Goal: Task Accomplishment & Management: Complete application form

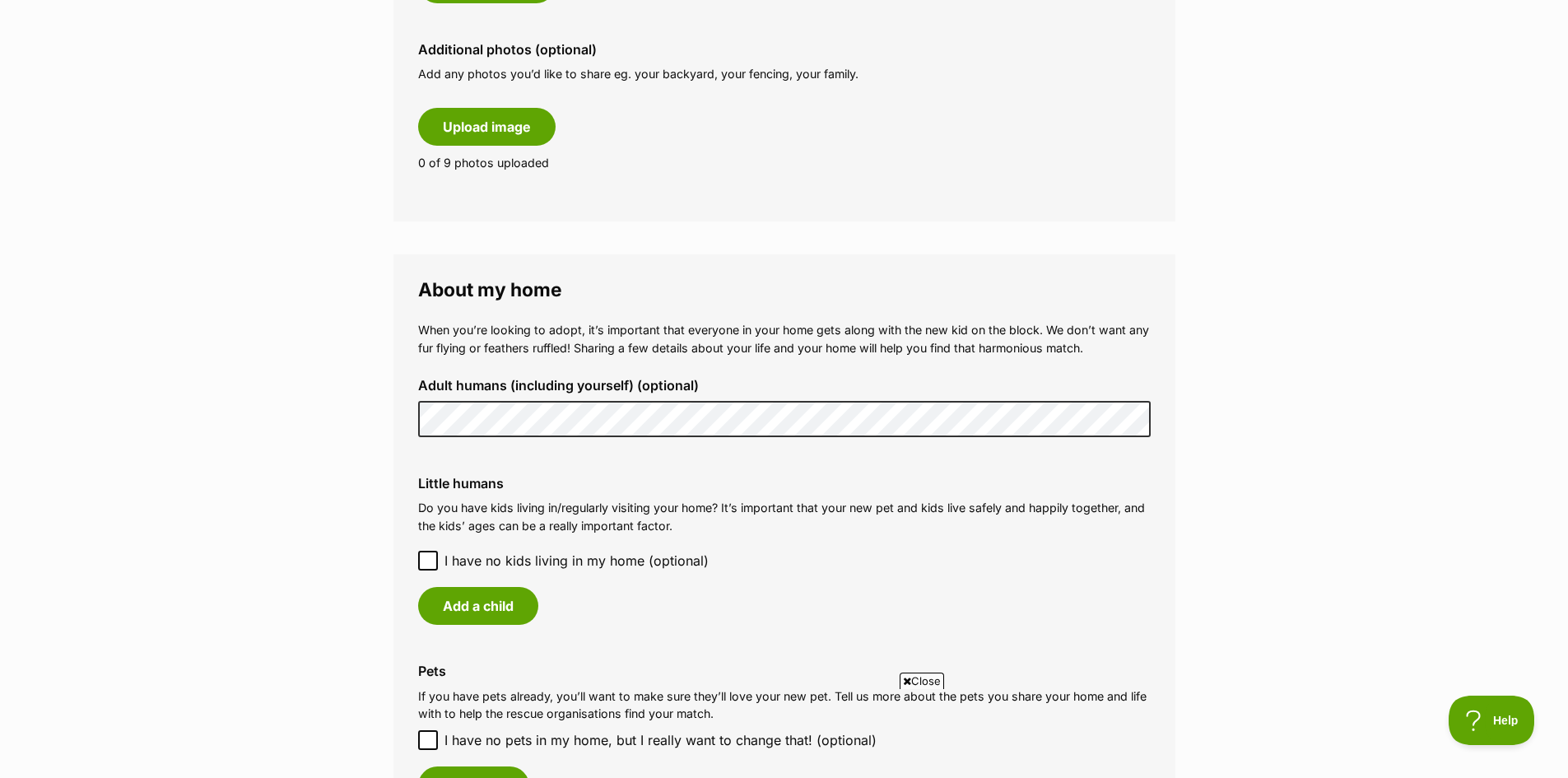
scroll to position [974, 0]
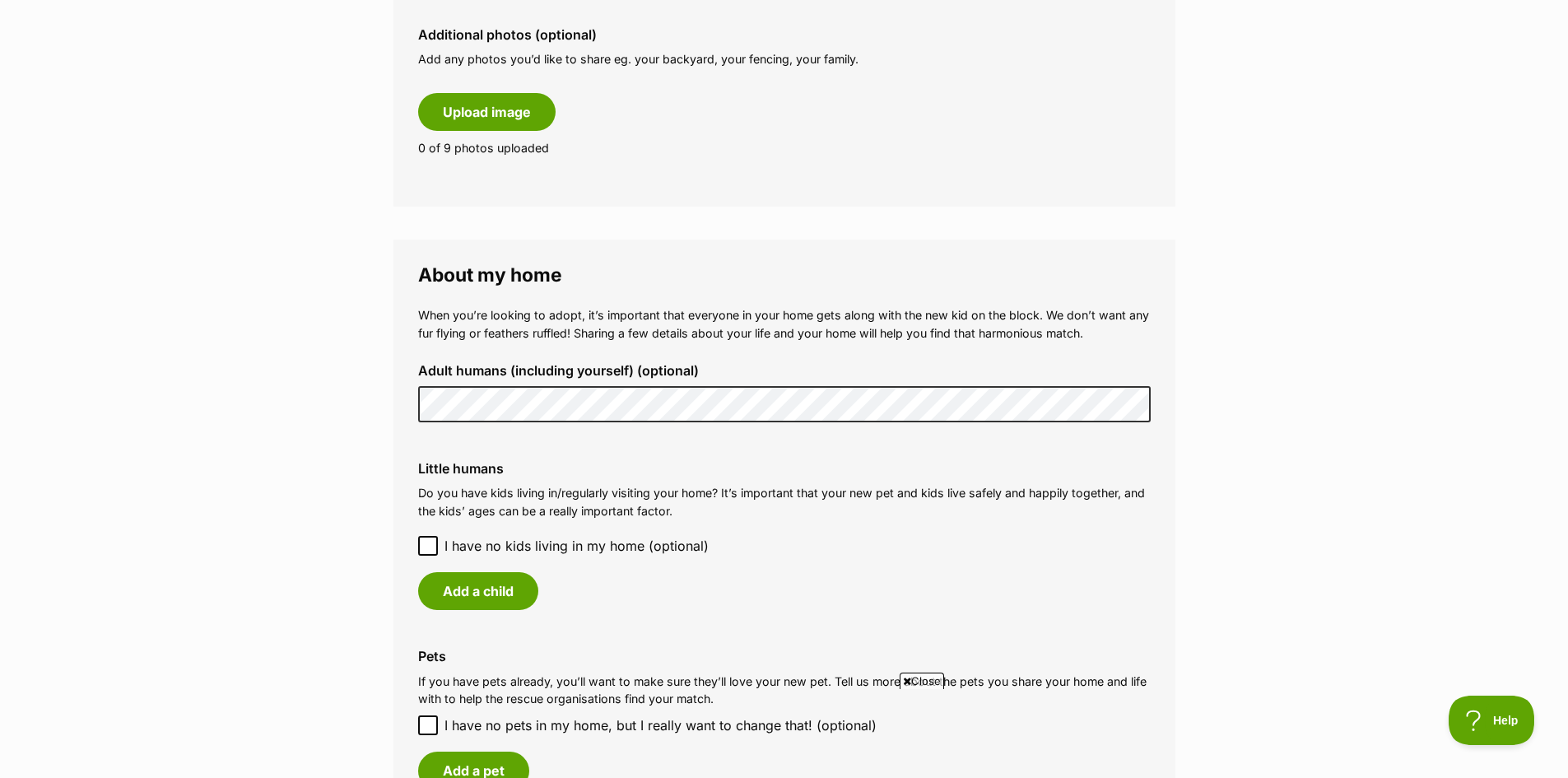
click at [347, 409] on main "My adopter profile Why do I need an adopter profile? Your adopter profile will …" at bounding box center [784, 318] width 1568 height 2351
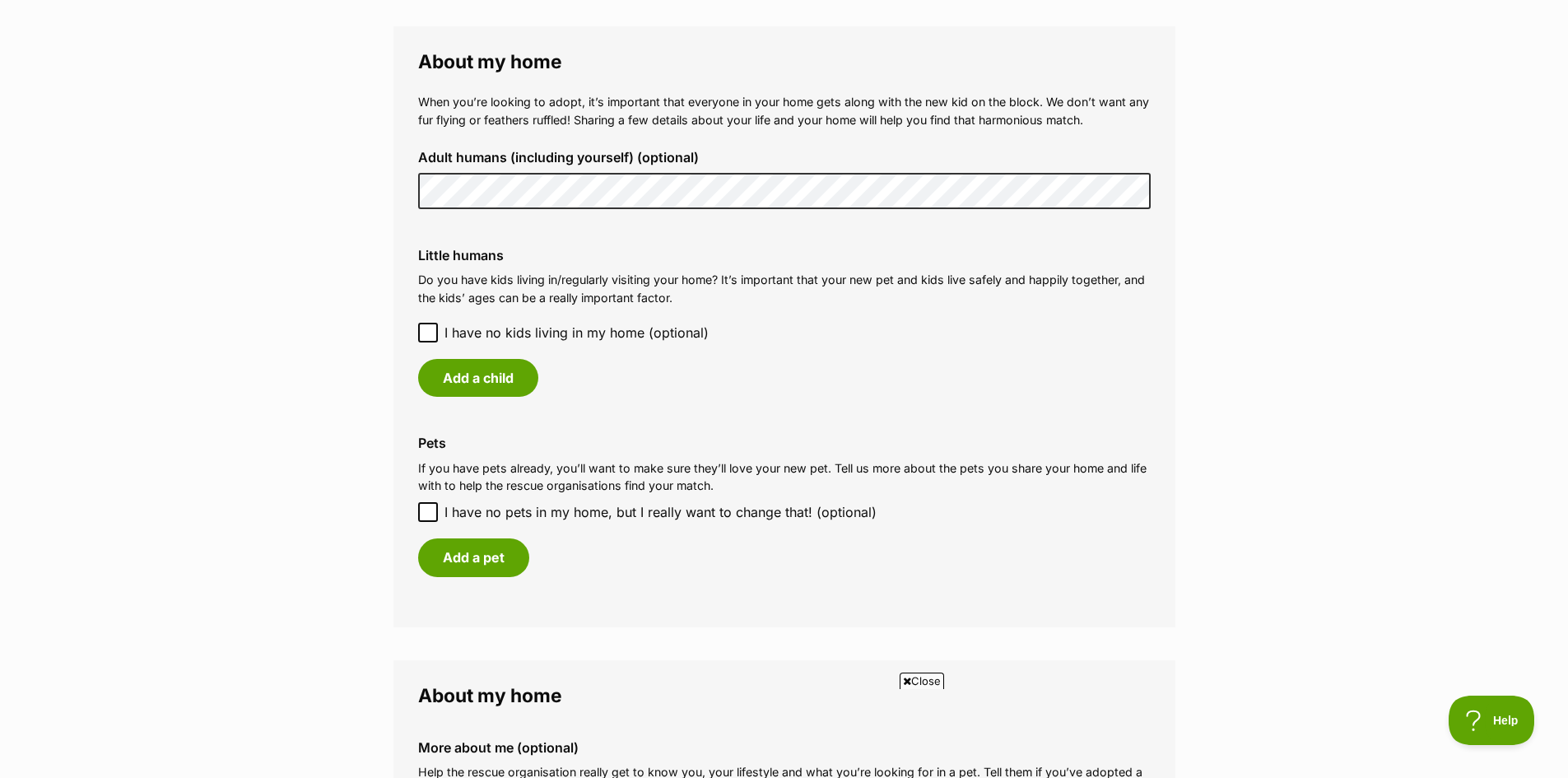
scroll to position [1195, 0]
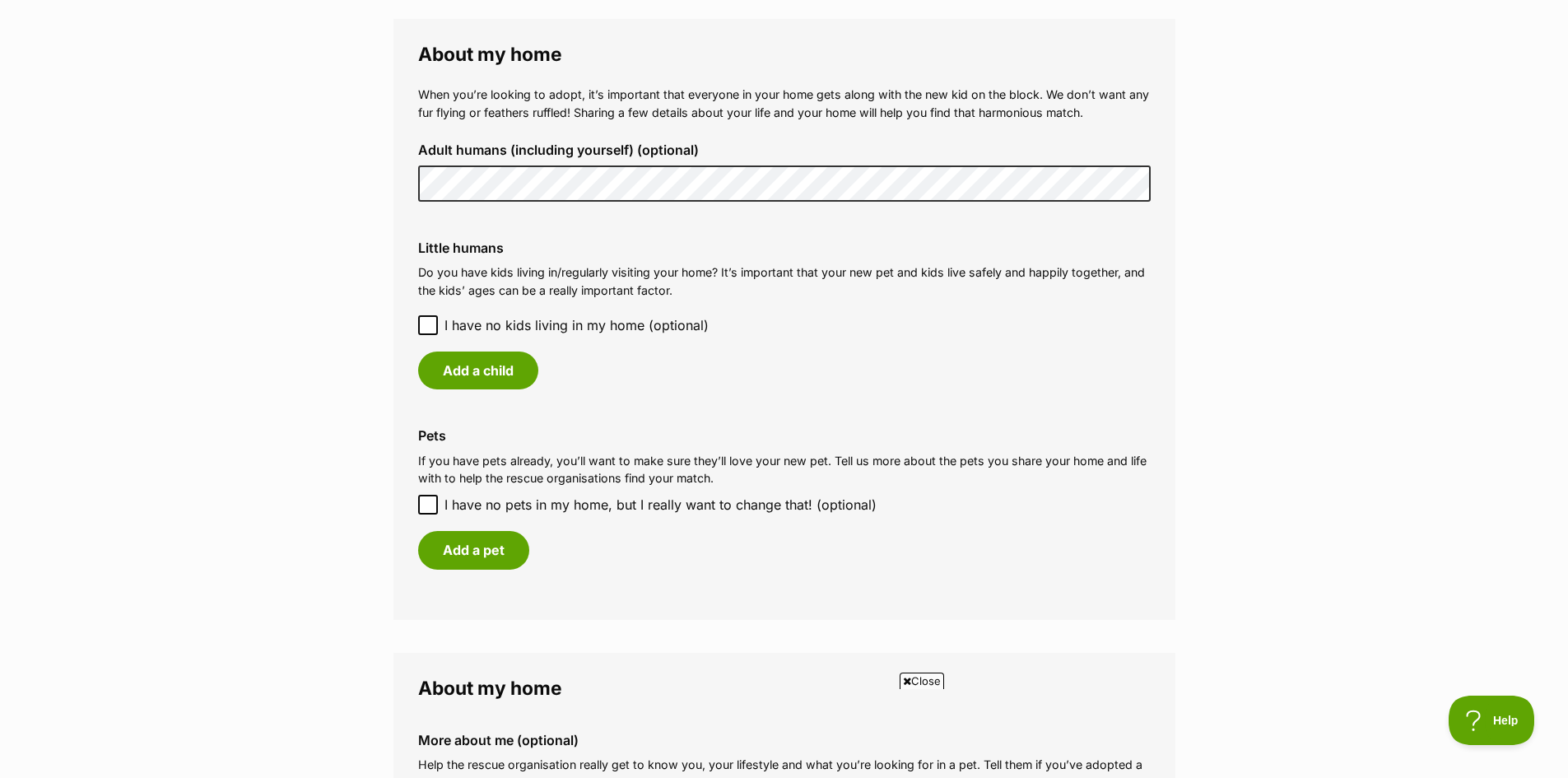
click at [423, 320] on icon at bounding box center [429, 325] width 12 height 12
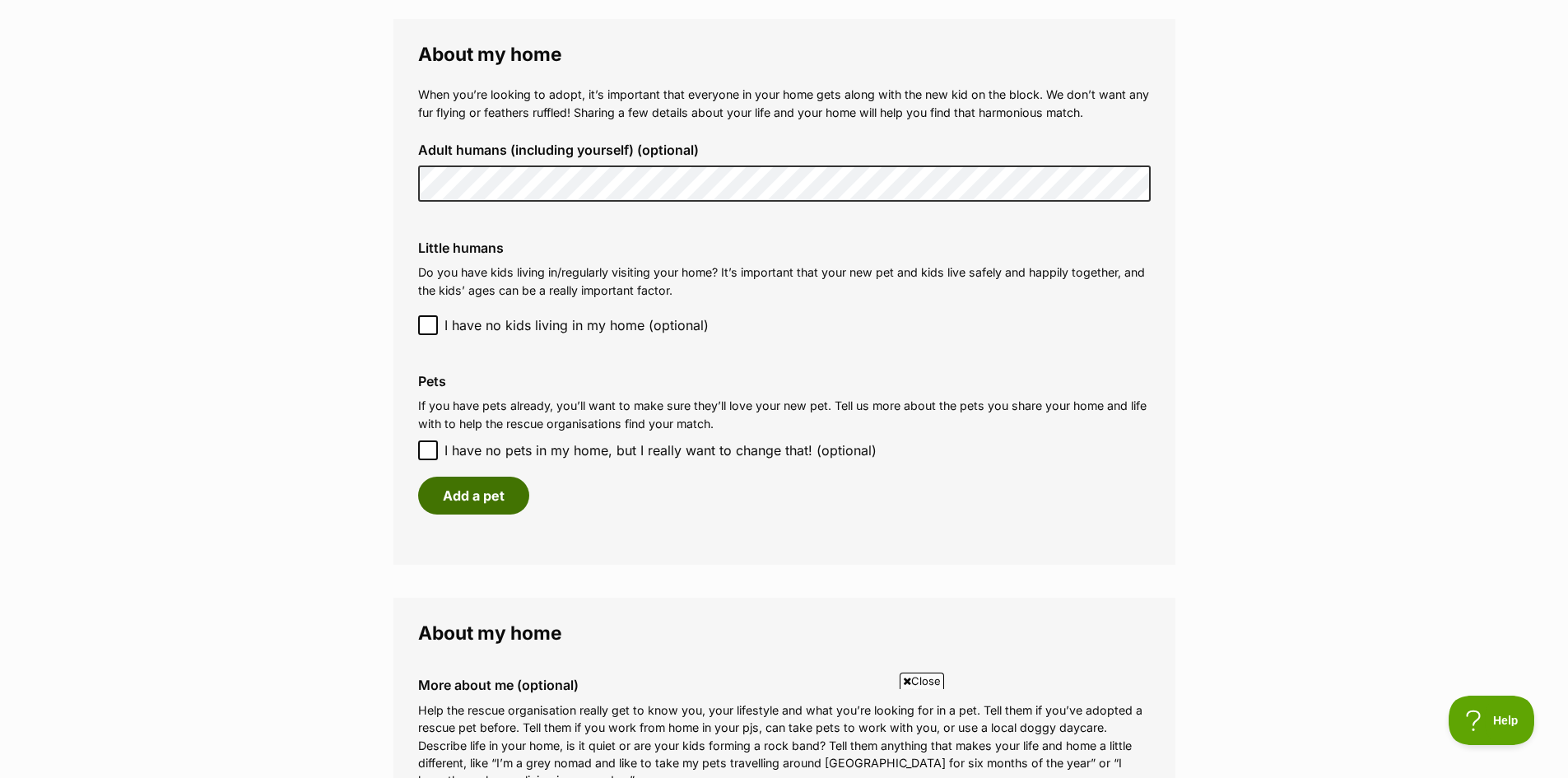
click at [501, 507] on button "Add a pet" at bounding box center [472, 496] width 111 height 38
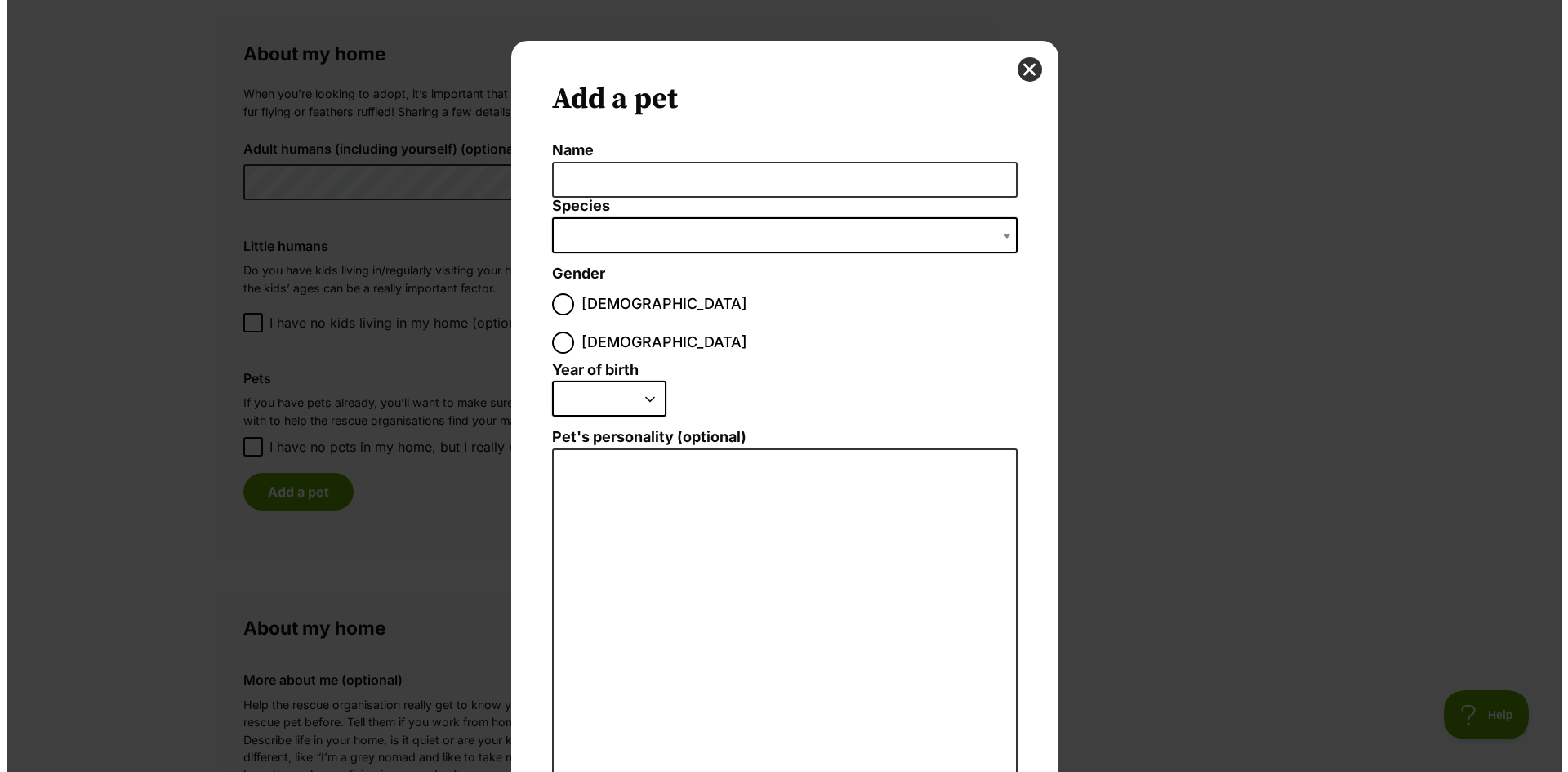
scroll to position [0, 0]
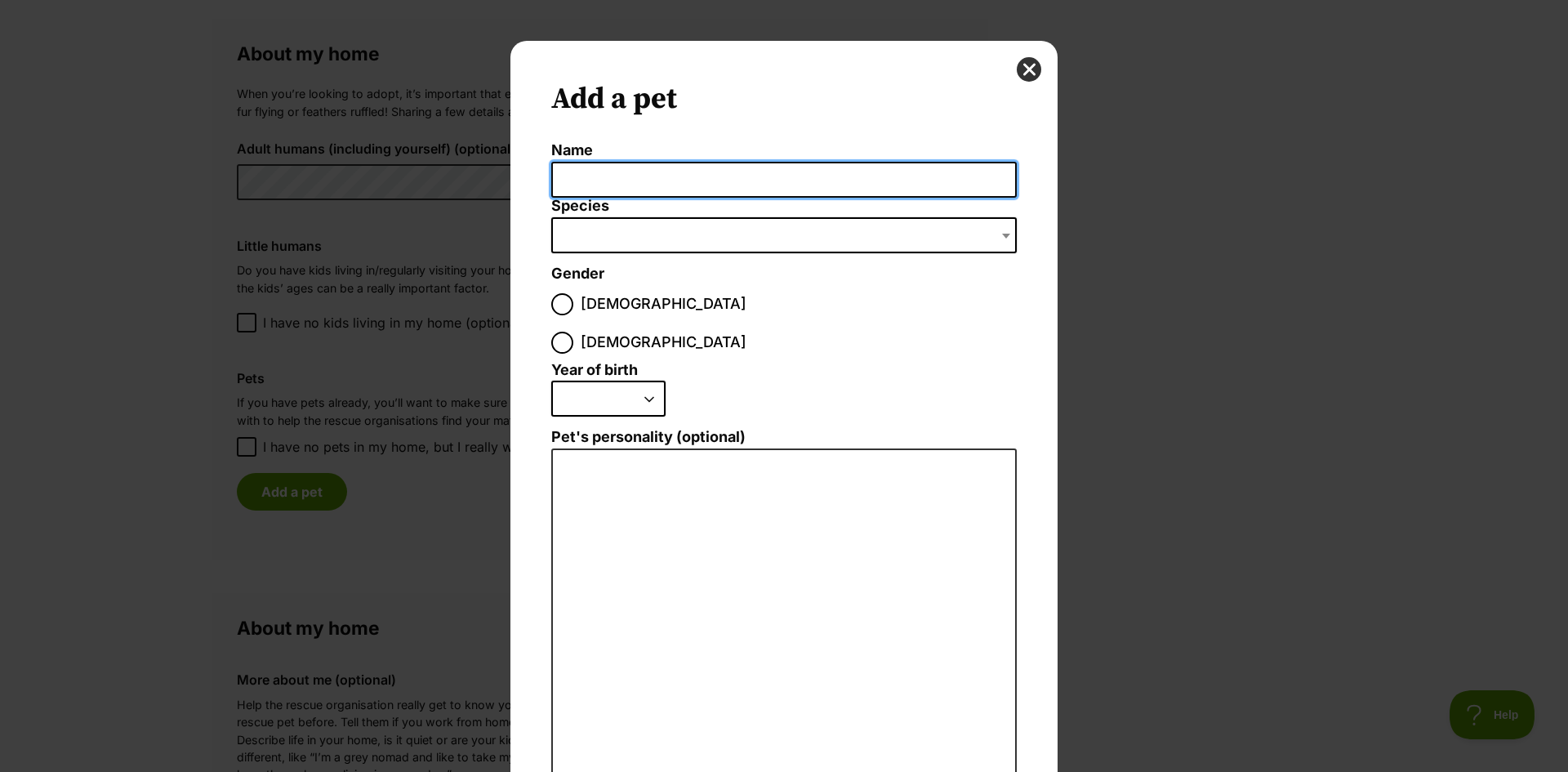
click at [602, 186] on input "Name" at bounding box center [784, 179] width 466 height 37
type input "Archie"
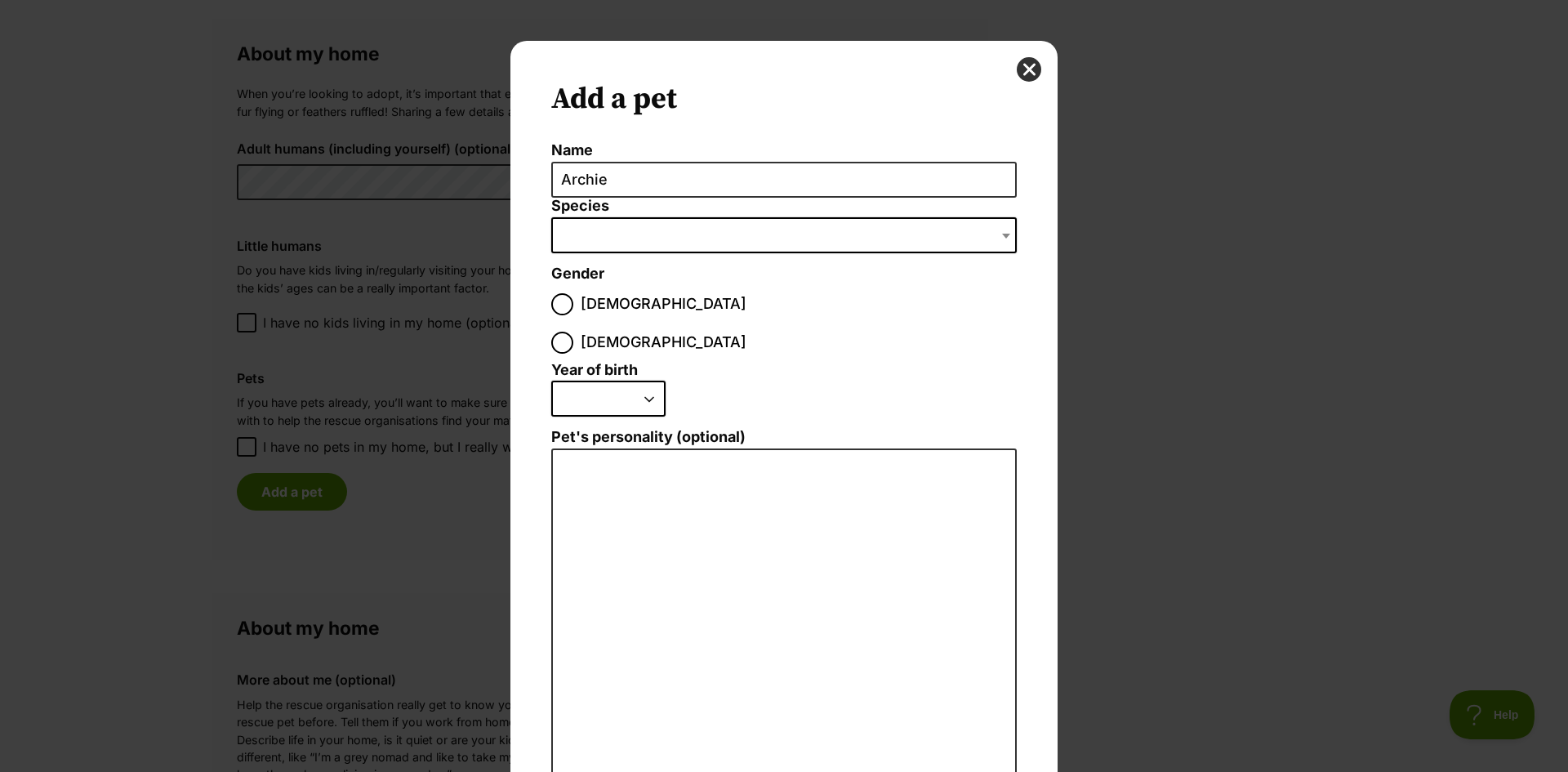
click at [623, 255] on li "Species Bird Cat Dog Farm Animal Ferret Guinea Pig Horse Rabbit Reptile" at bounding box center [784, 232] width 466 height 68
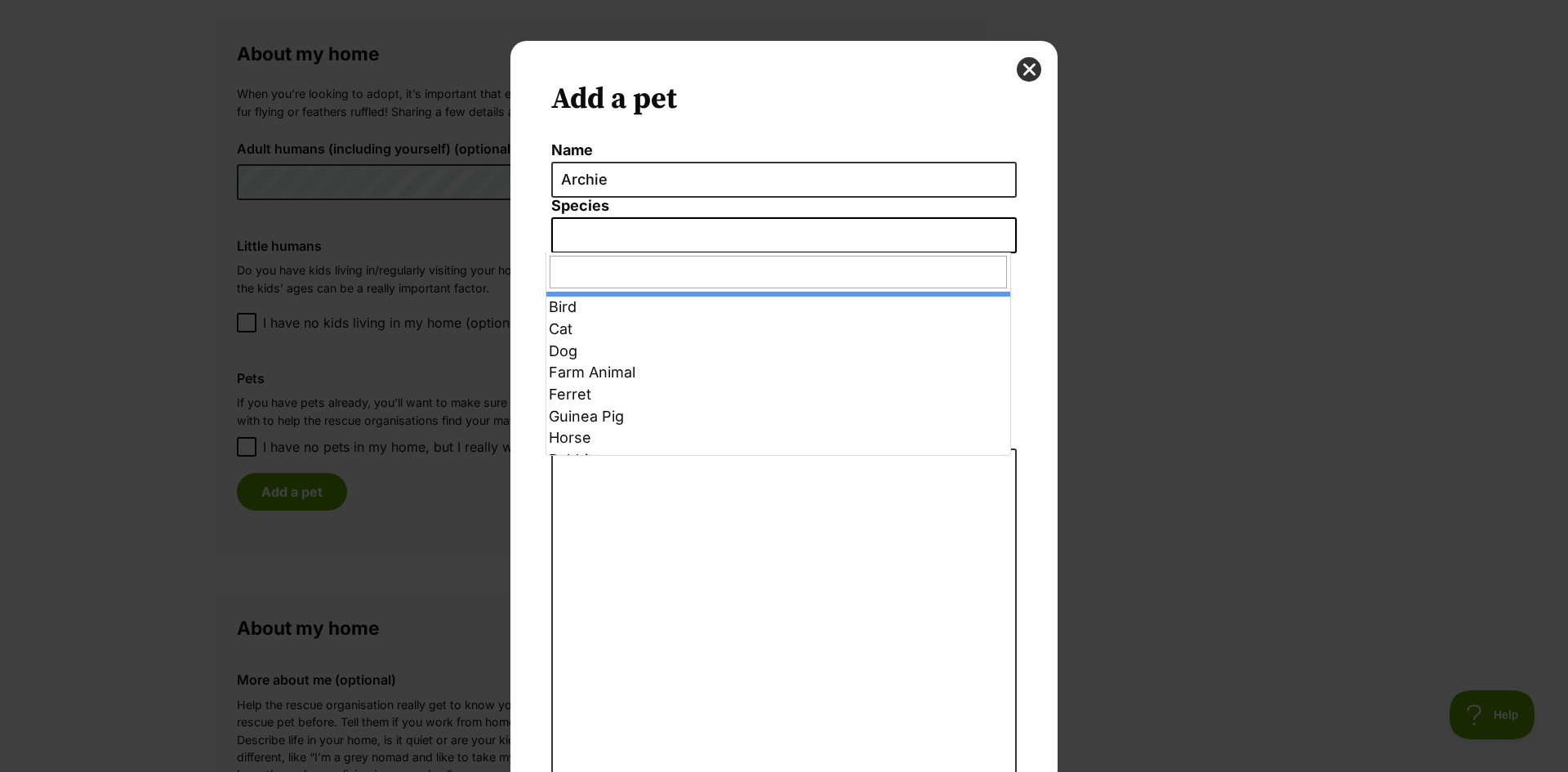
click at [627, 235] on span "Dialog Window - Close (Press escape to close)" at bounding box center [784, 236] width 466 height 36
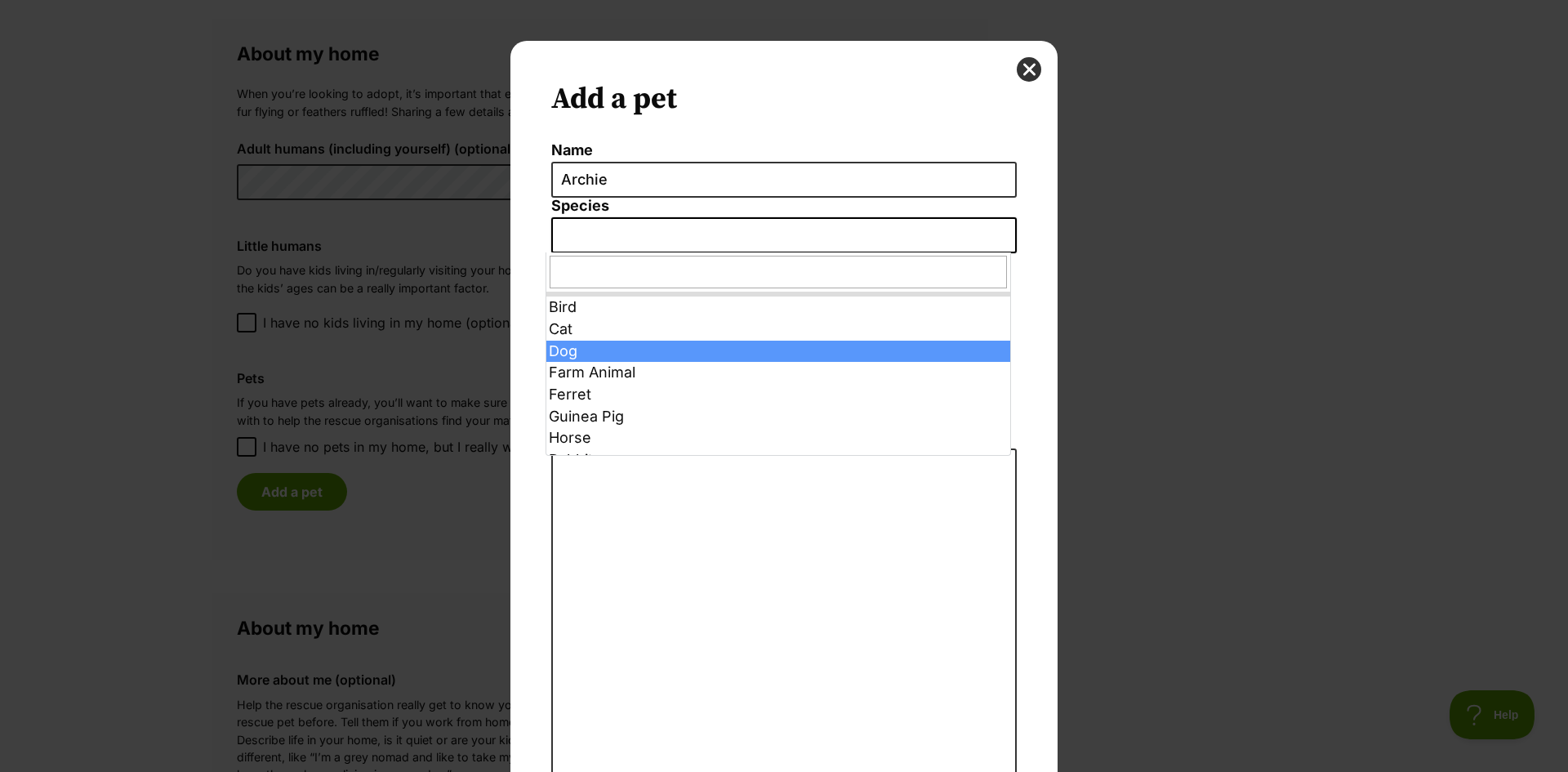
select select "1"
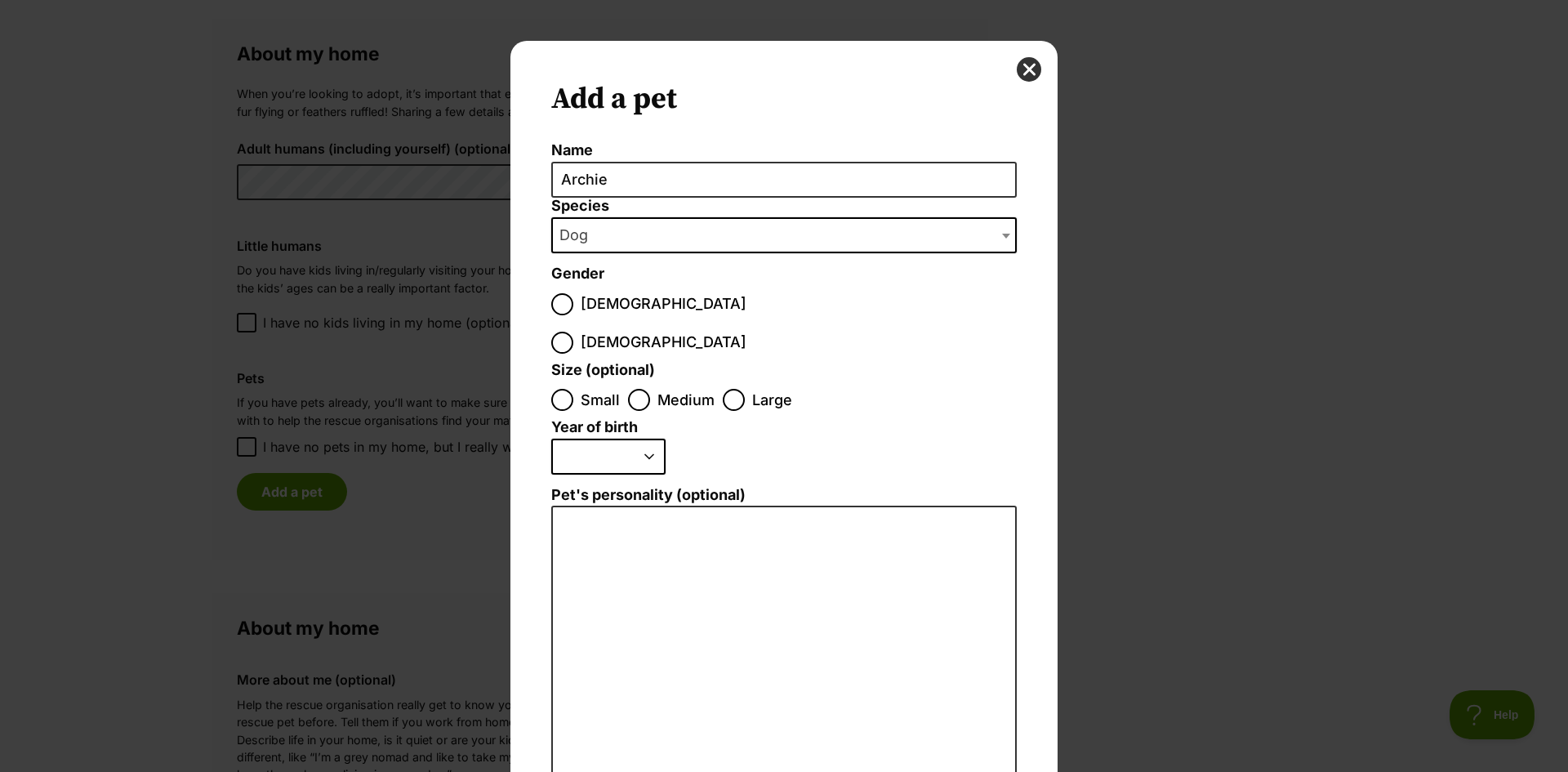
click at [570, 305] on label "[DEMOGRAPHIC_DATA]" at bounding box center [648, 304] width 195 height 22
click at [570, 305] on input "[DEMOGRAPHIC_DATA]" at bounding box center [562, 304] width 22 height 22
radio input "true"
click at [628, 389] on input "Medium" at bounding box center [639, 400] width 22 height 22
radio input "true"
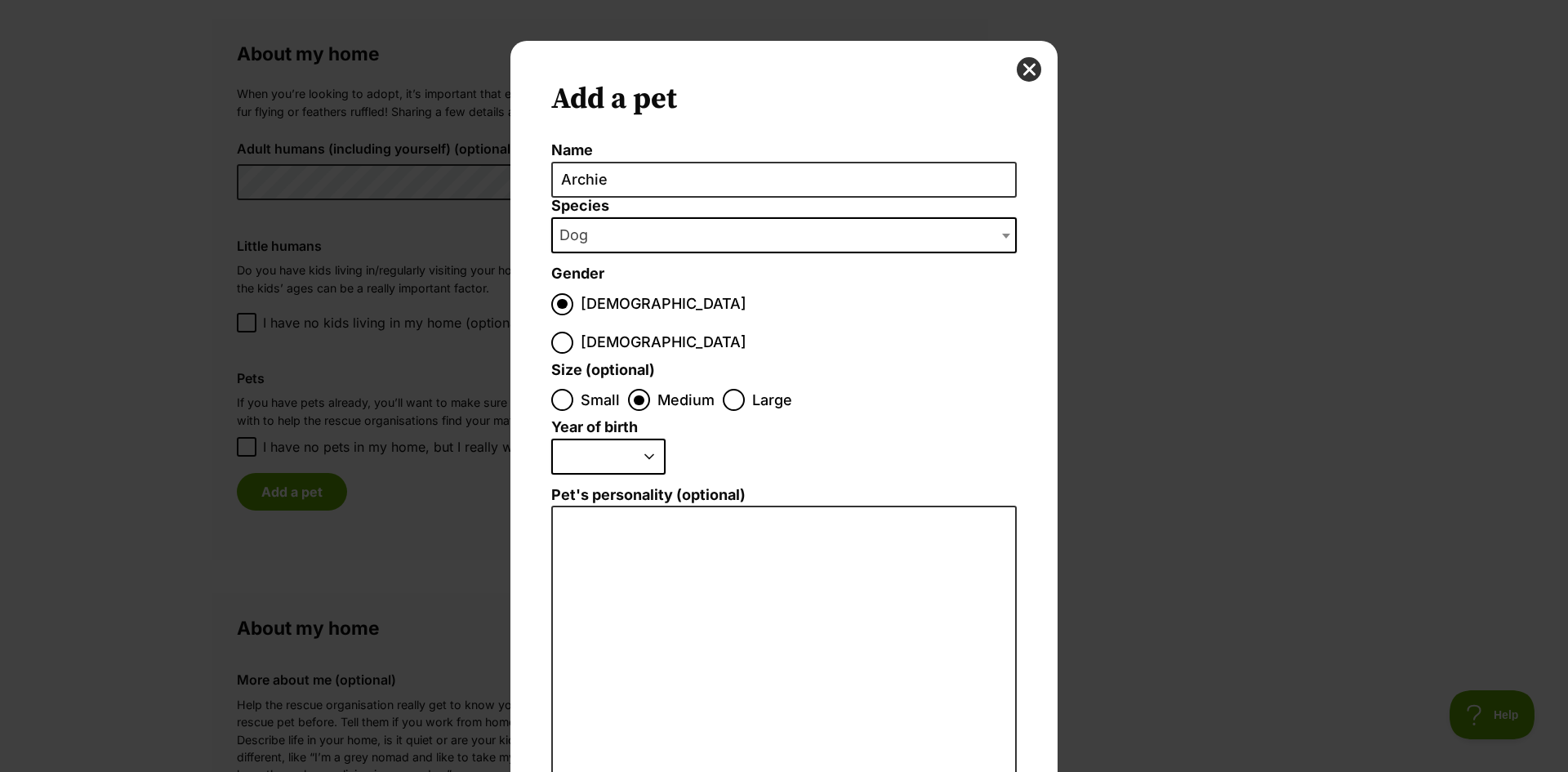
click at [604, 438] on select "2025 2024 2023 2022 2021 2020 2019 2018 2017 2016 2015 2014 2013 2012 2011 2010…" at bounding box center [608, 456] width 115 height 36
select select "2019"
click at [551, 438] on select "2025 2024 2023 2022 2021 2020 2019 2018 2017 2016 2015 2014 2013 2012 2011 2010…" at bounding box center [608, 456] width 115 height 36
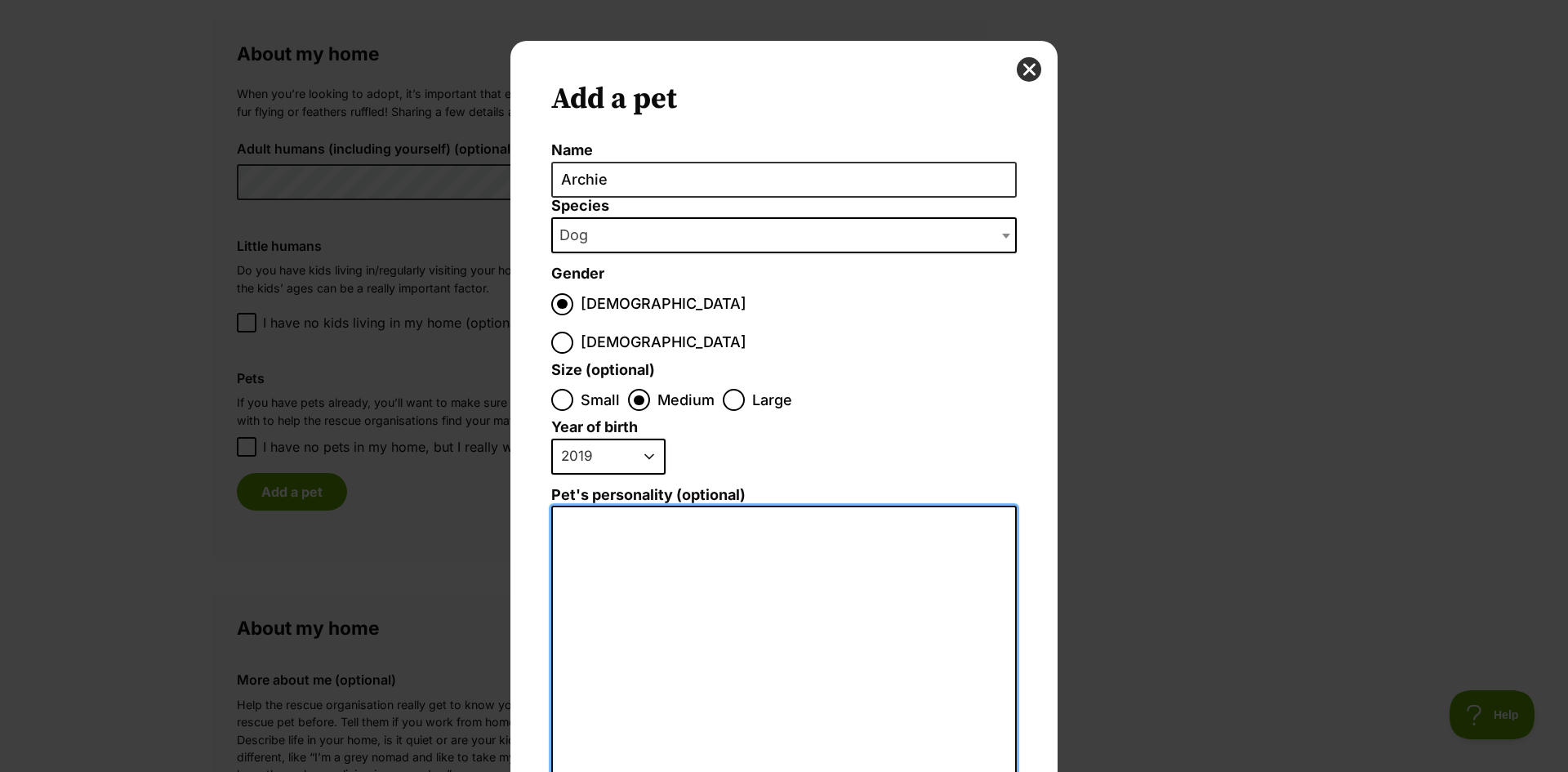
click at [605, 506] on textarea "Pet's personality (optional)" at bounding box center [784, 685] width 466 height 358
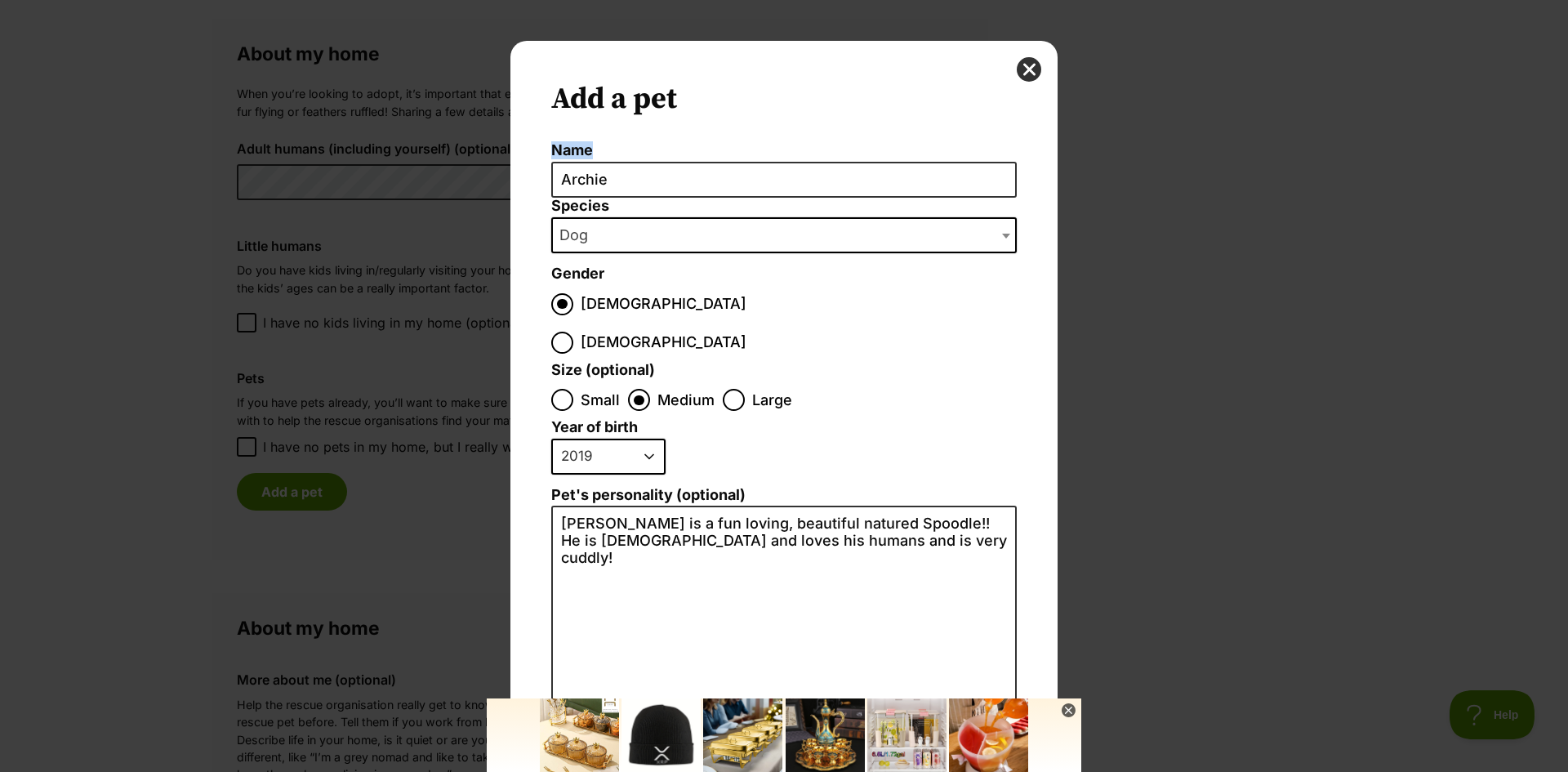
drag, startPoint x: 1542, startPoint y: 7, endPoint x: 1495, endPoint y: 101, distance: 105.1
click at [1555, 192] on div "Add a pet Name [PERSON_NAME] Species Bird Cat Dog Farm Animal Ferret Guinea Pig…" at bounding box center [784, 386] width 1568 height 772
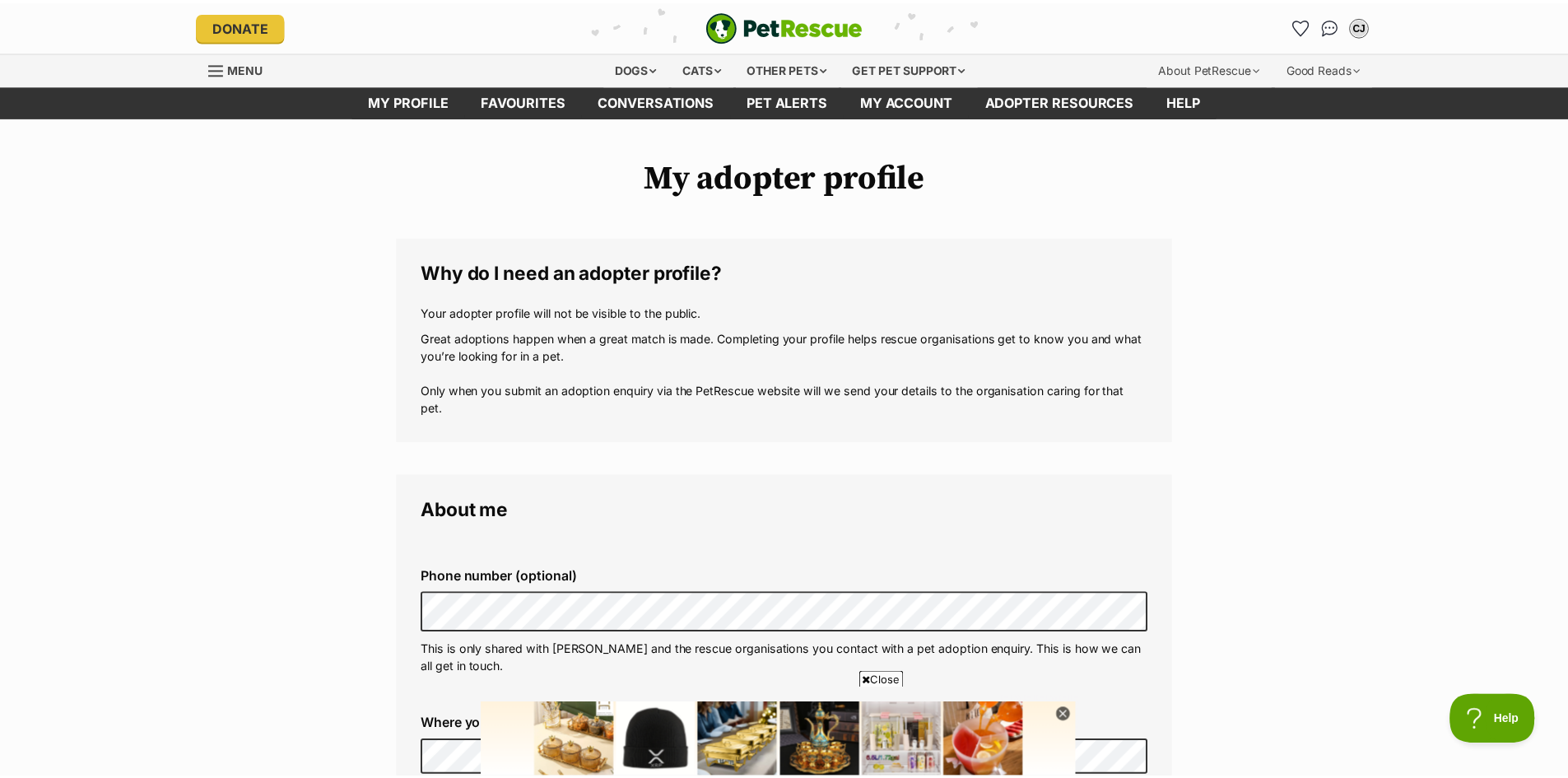
scroll to position [1195, 0]
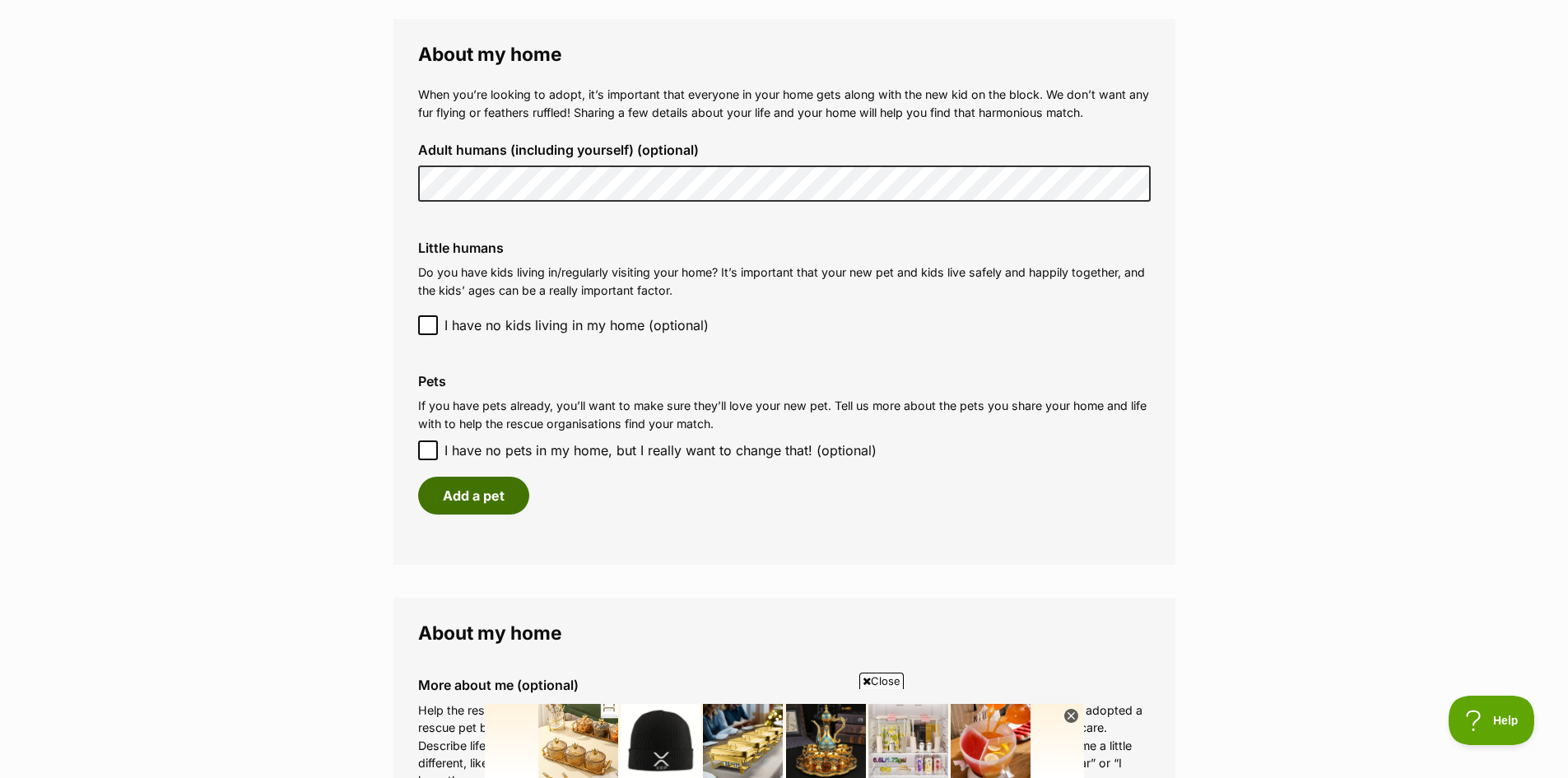
click at [500, 498] on button "Add a pet" at bounding box center [472, 496] width 111 height 38
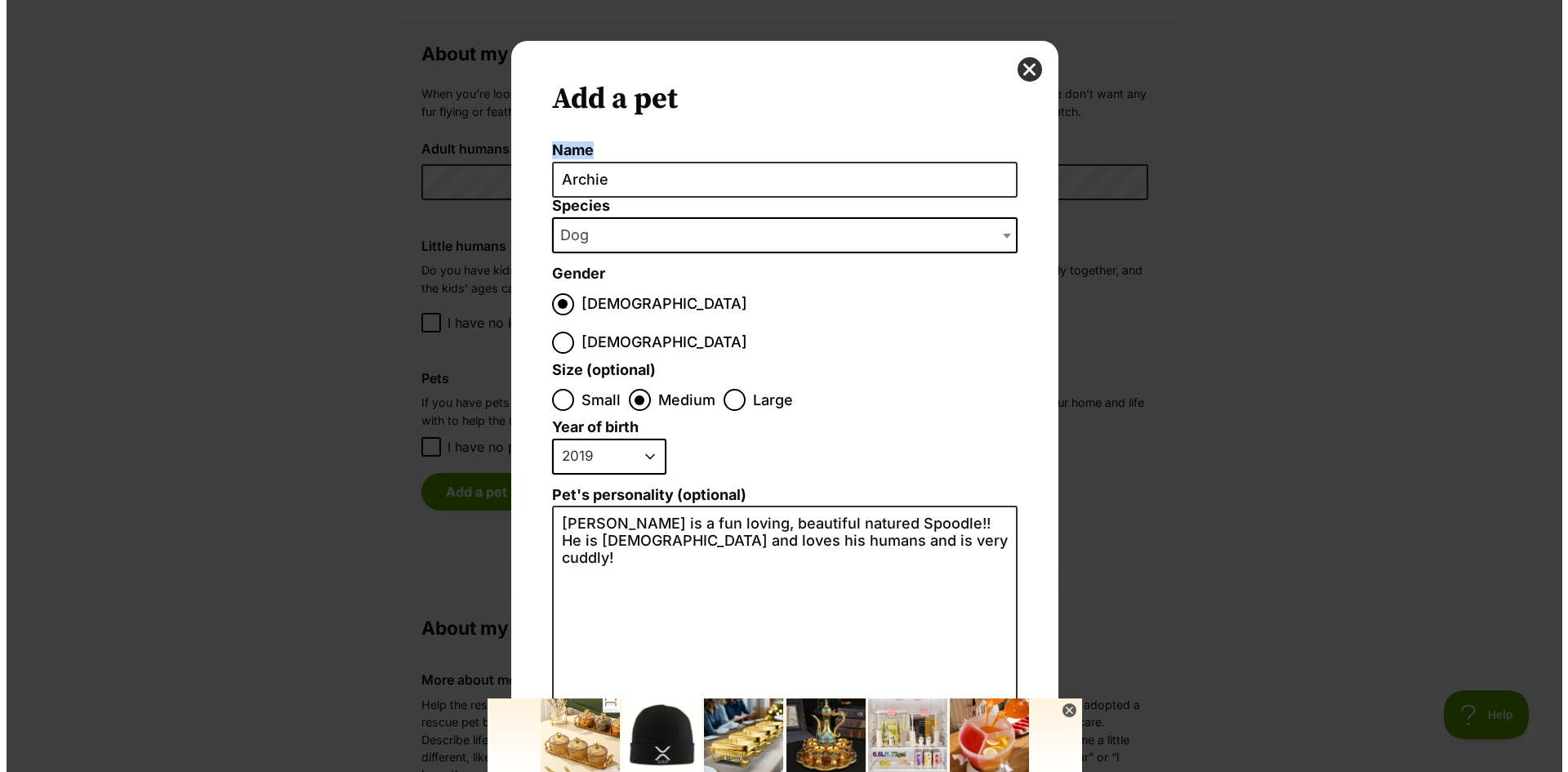
scroll to position [0, 0]
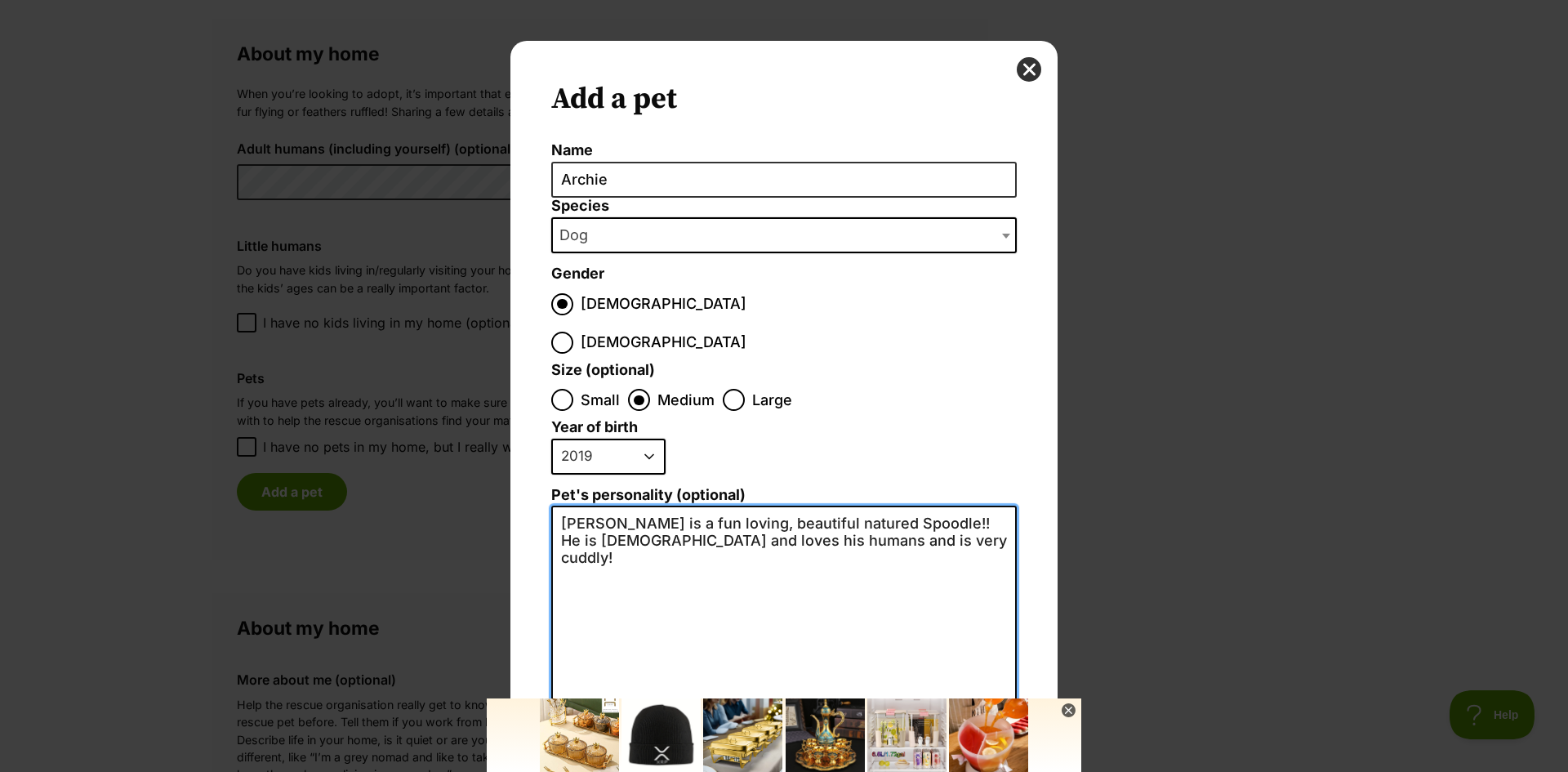
click at [942, 518] on textarea "[PERSON_NAME] is a fun loving, beautiful natured Spoodle!! He is [DEMOGRAPHIC_D…" at bounding box center [784, 685] width 466 height 358
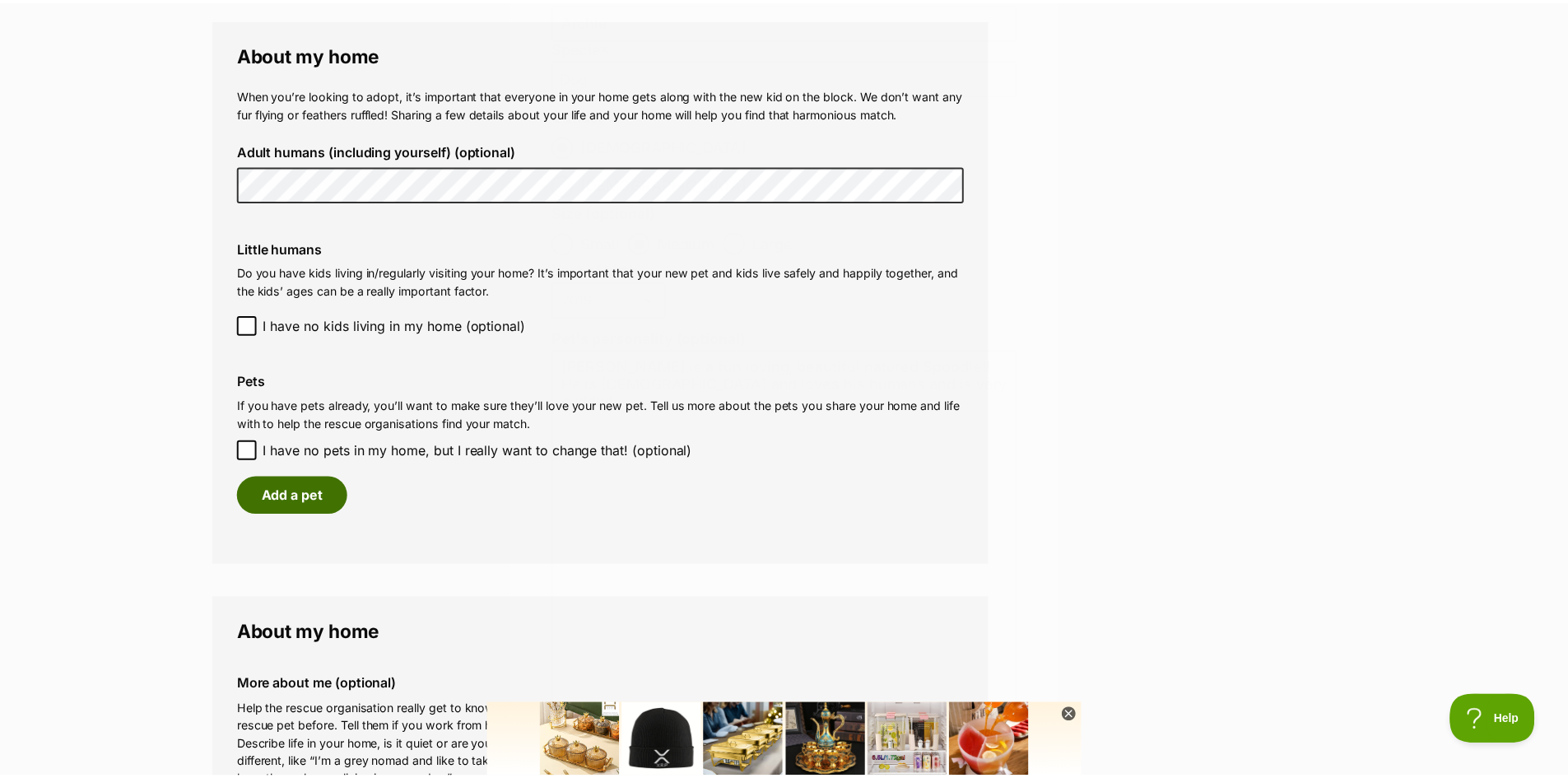
scroll to position [1195, 0]
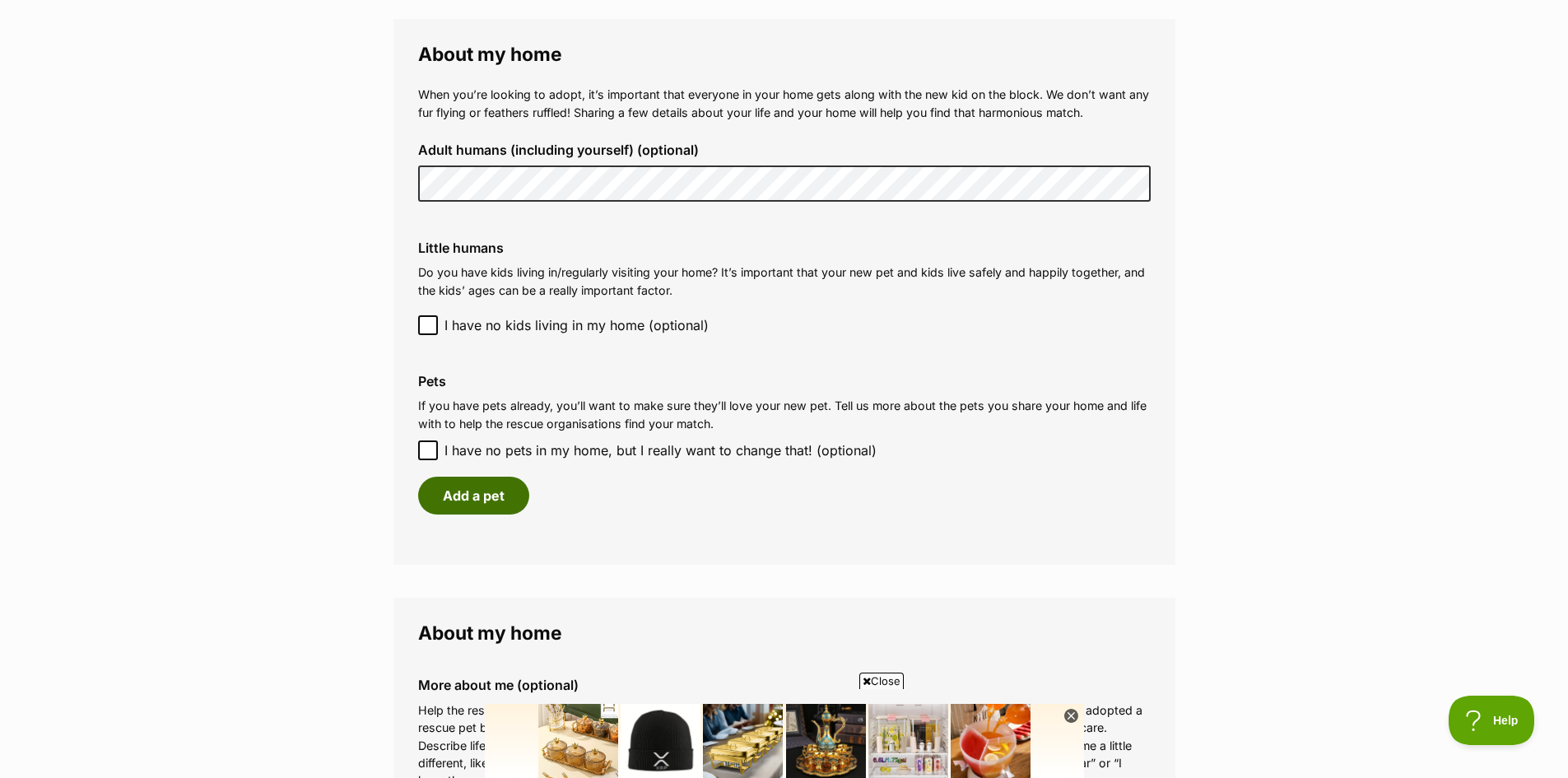
click at [464, 503] on button "Add a pet" at bounding box center [472, 496] width 111 height 38
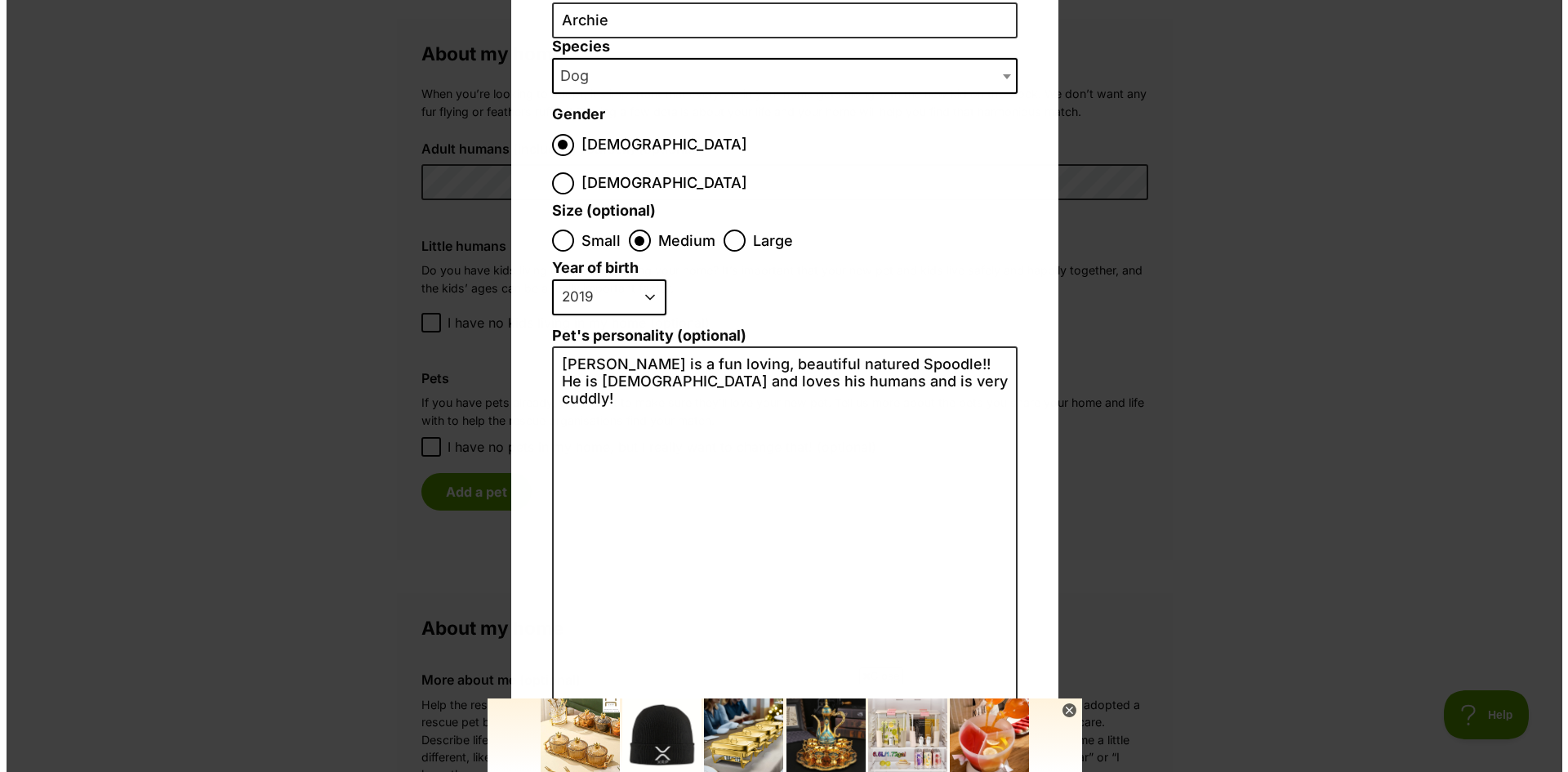
scroll to position [0, 0]
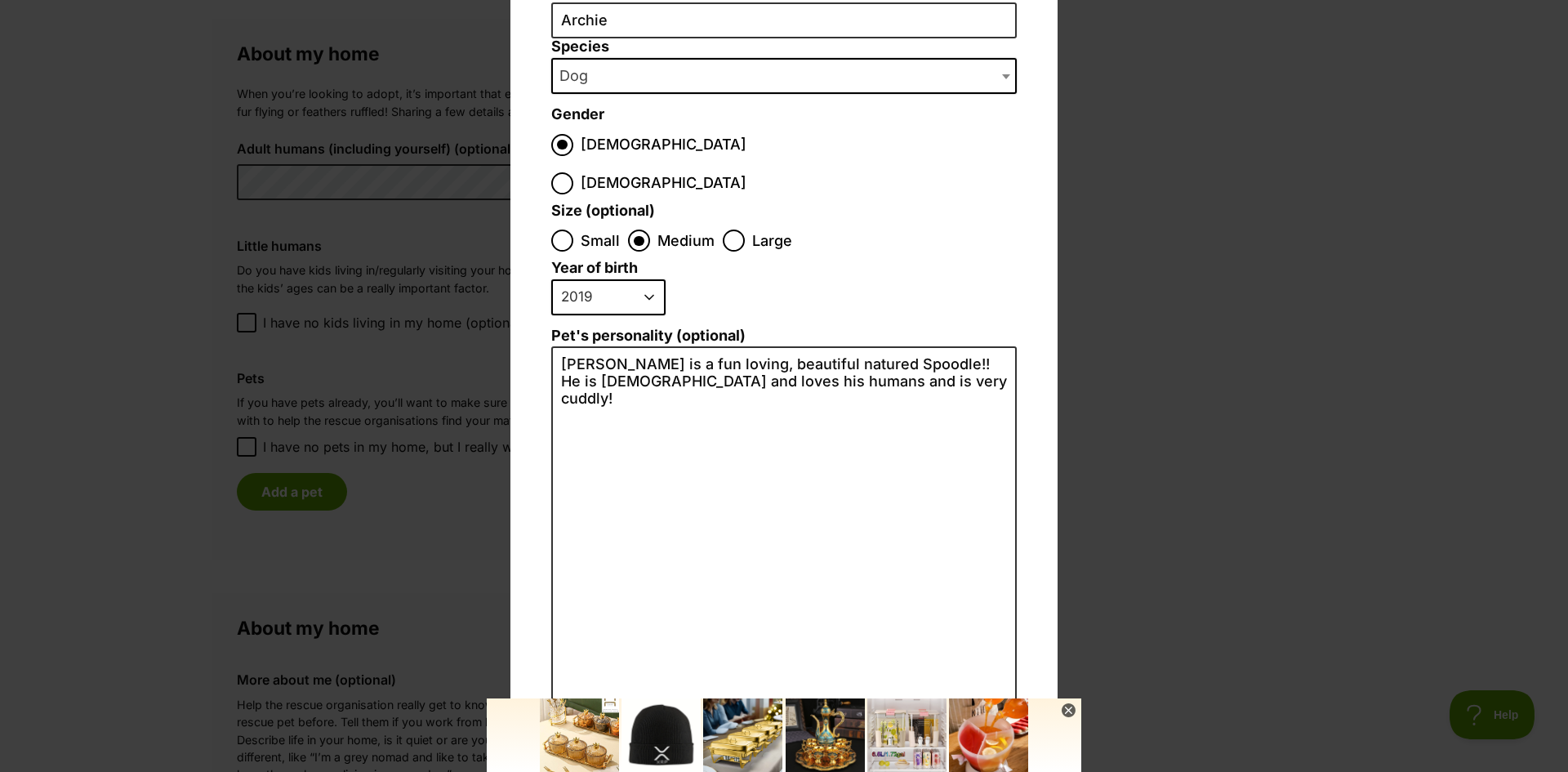
click at [761, 713] on button "Create Pet" at bounding box center [784, 728] width 128 height 33
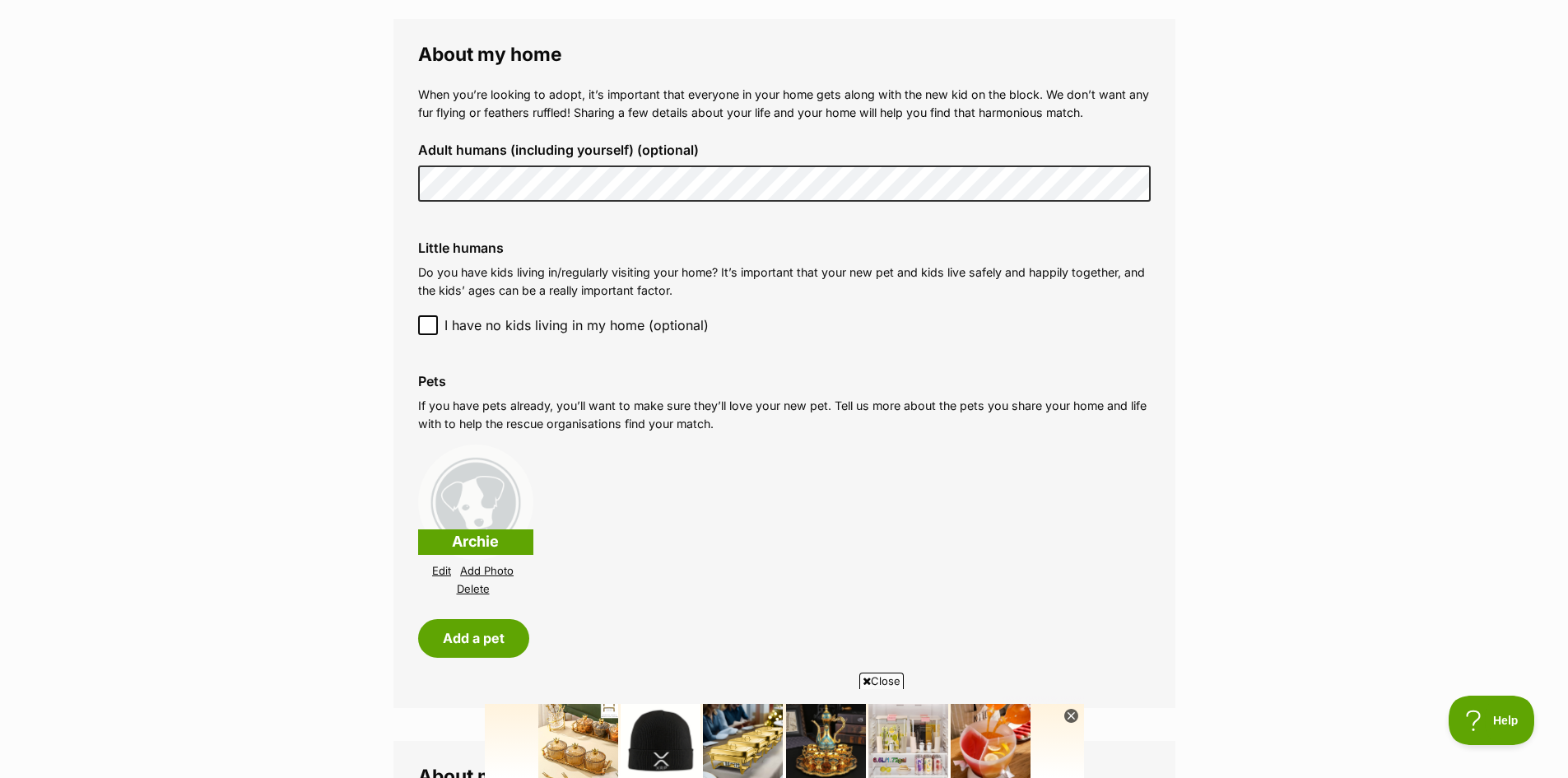
click at [471, 569] on link "Add Photo" at bounding box center [486, 571] width 54 height 12
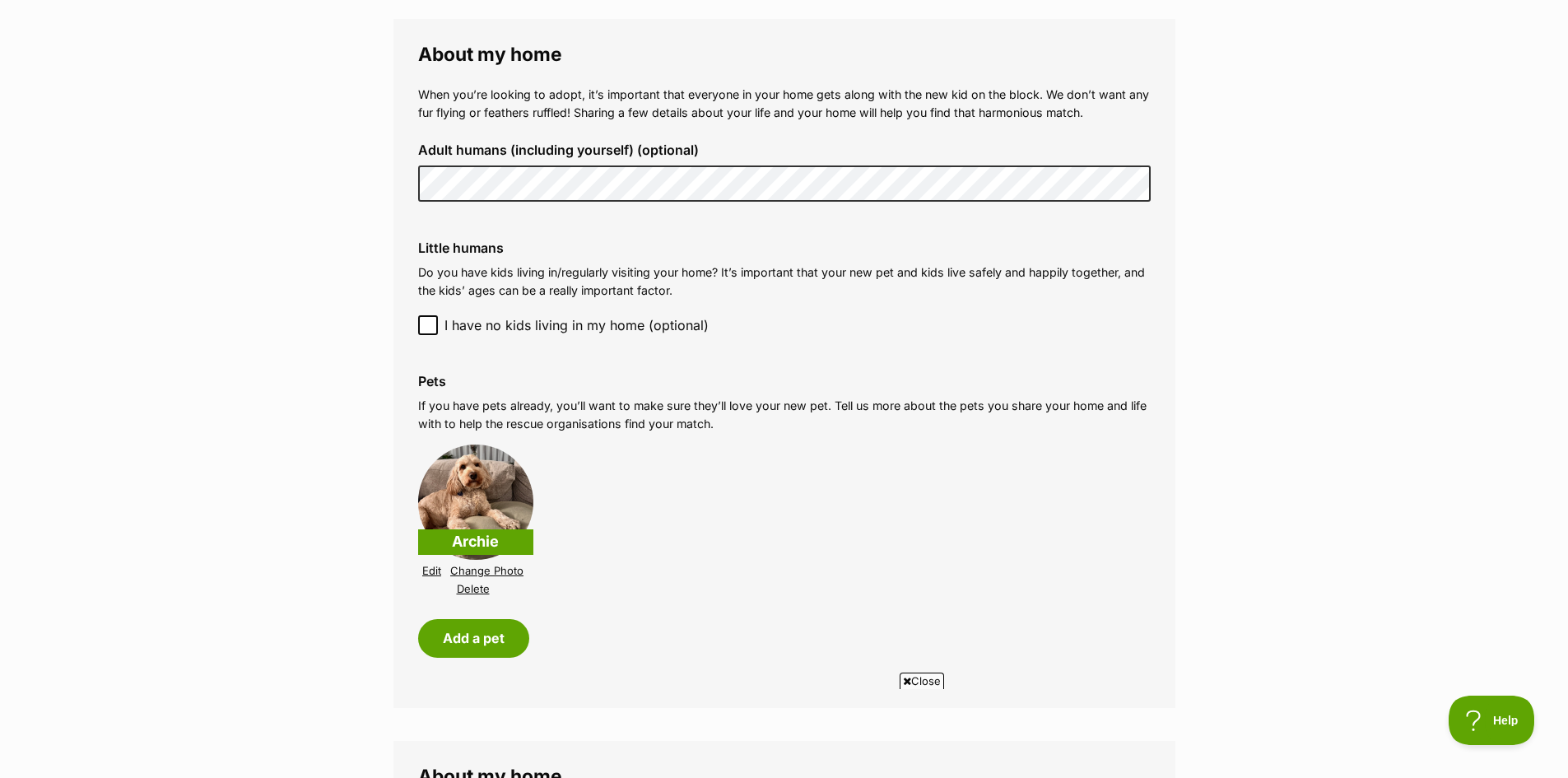
scroll to position [1340, 0]
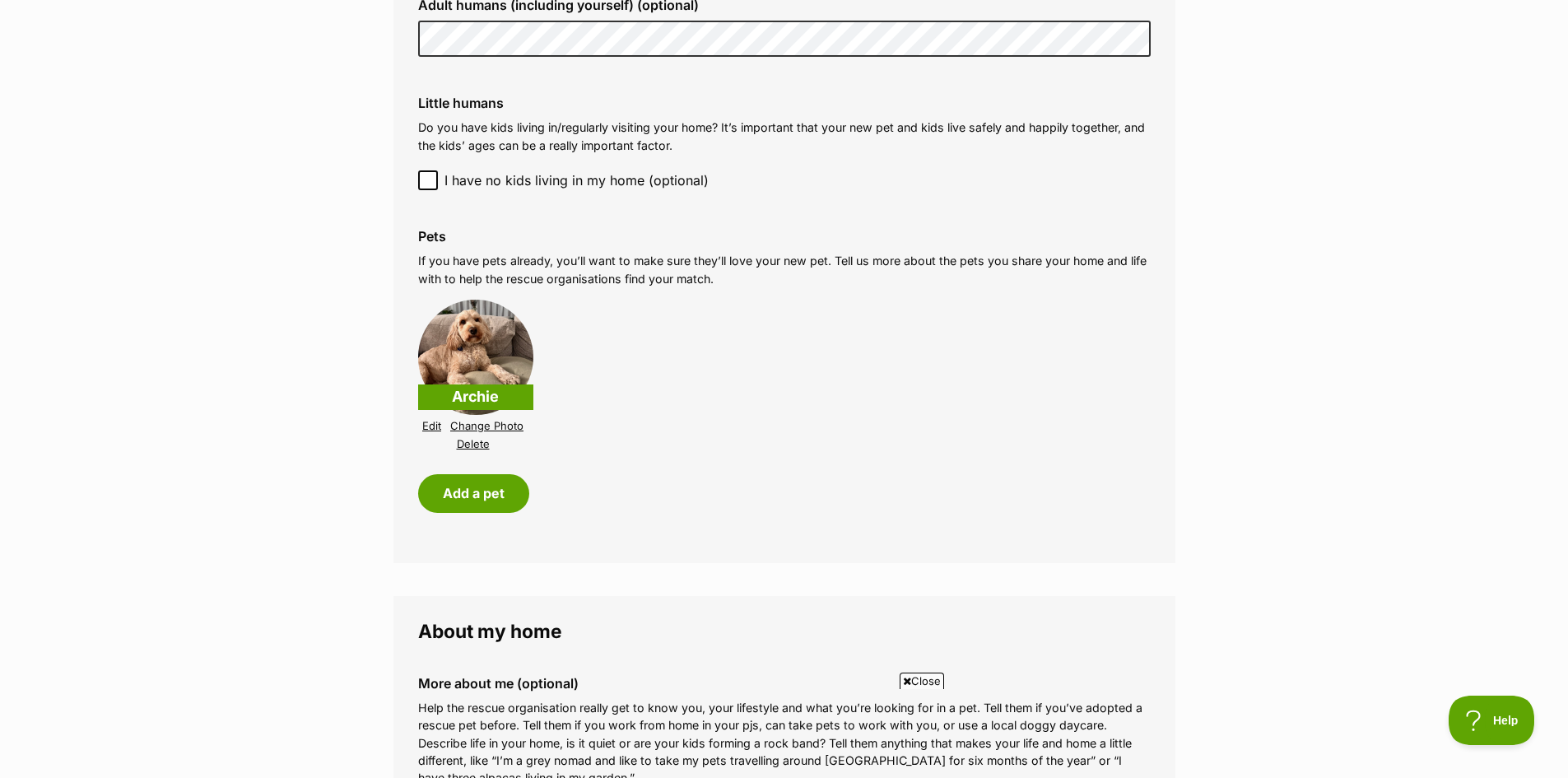
click at [482, 345] on img at bounding box center [475, 358] width 116 height 116
click at [472, 399] on p "Archie" at bounding box center [475, 398] width 116 height 26
click at [493, 500] on button "Add a pet" at bounding box center [472, 494] width 111 height 38
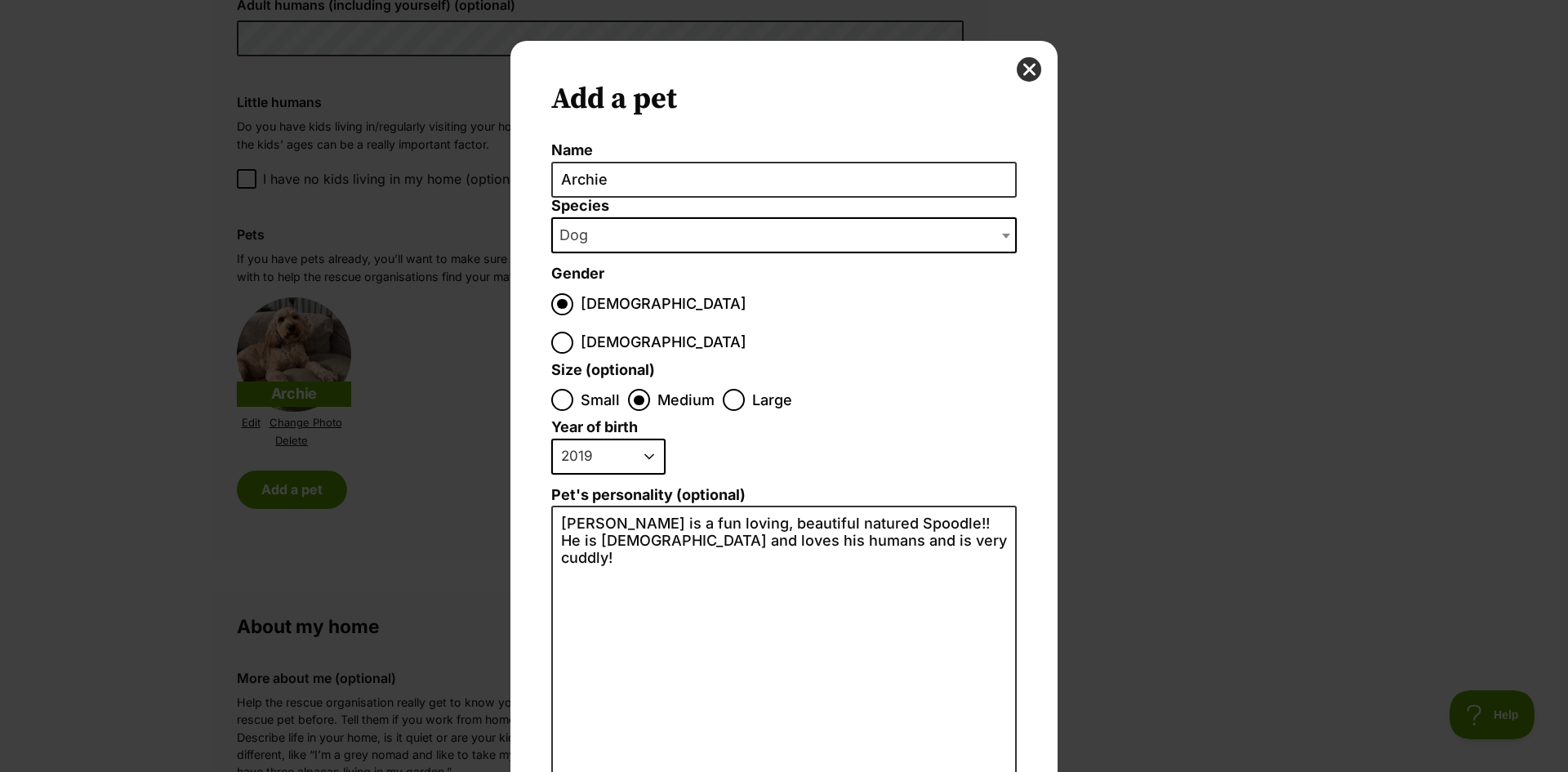
scroll to position [159, 0]
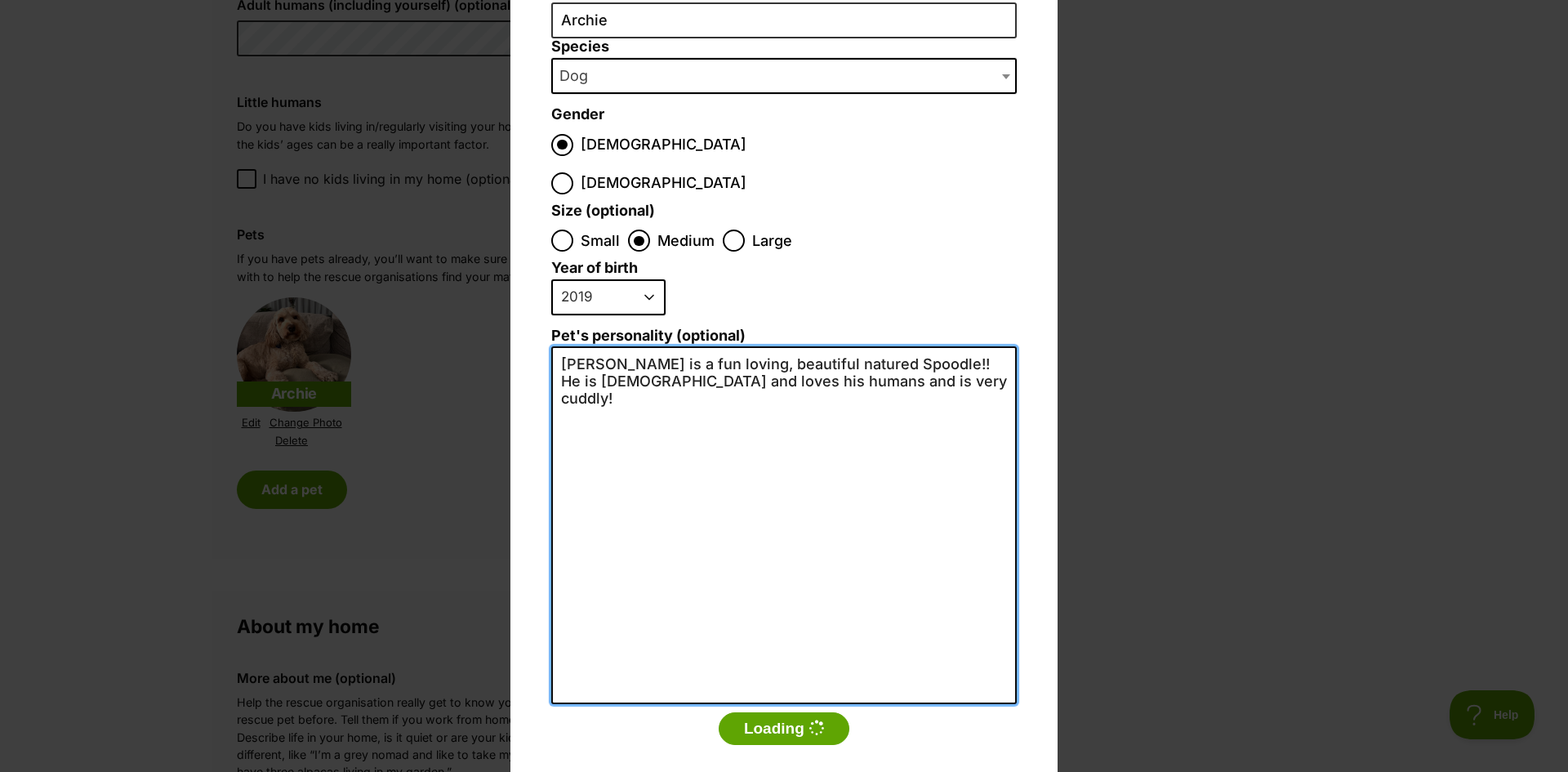
click at [887, 346] on textarea "[PERSON_NAME] is a fun loving, beautiful natured Spoodle!! He is [DEMOGRAPHIC_D…" at bounding box center [784, 526] width 466 height 358
drag, startPoint x: 865, startPoint y: 372, endPoint x: 525, endPoint y: 302, distance: 347.1
click at [525, 302] on div "Add a pet Name [PERSON_NAME] Species Bird Cat Dog Farm Animal Ferret Guinea Pig…" at bounding box center [784, 345] width 547 height 929
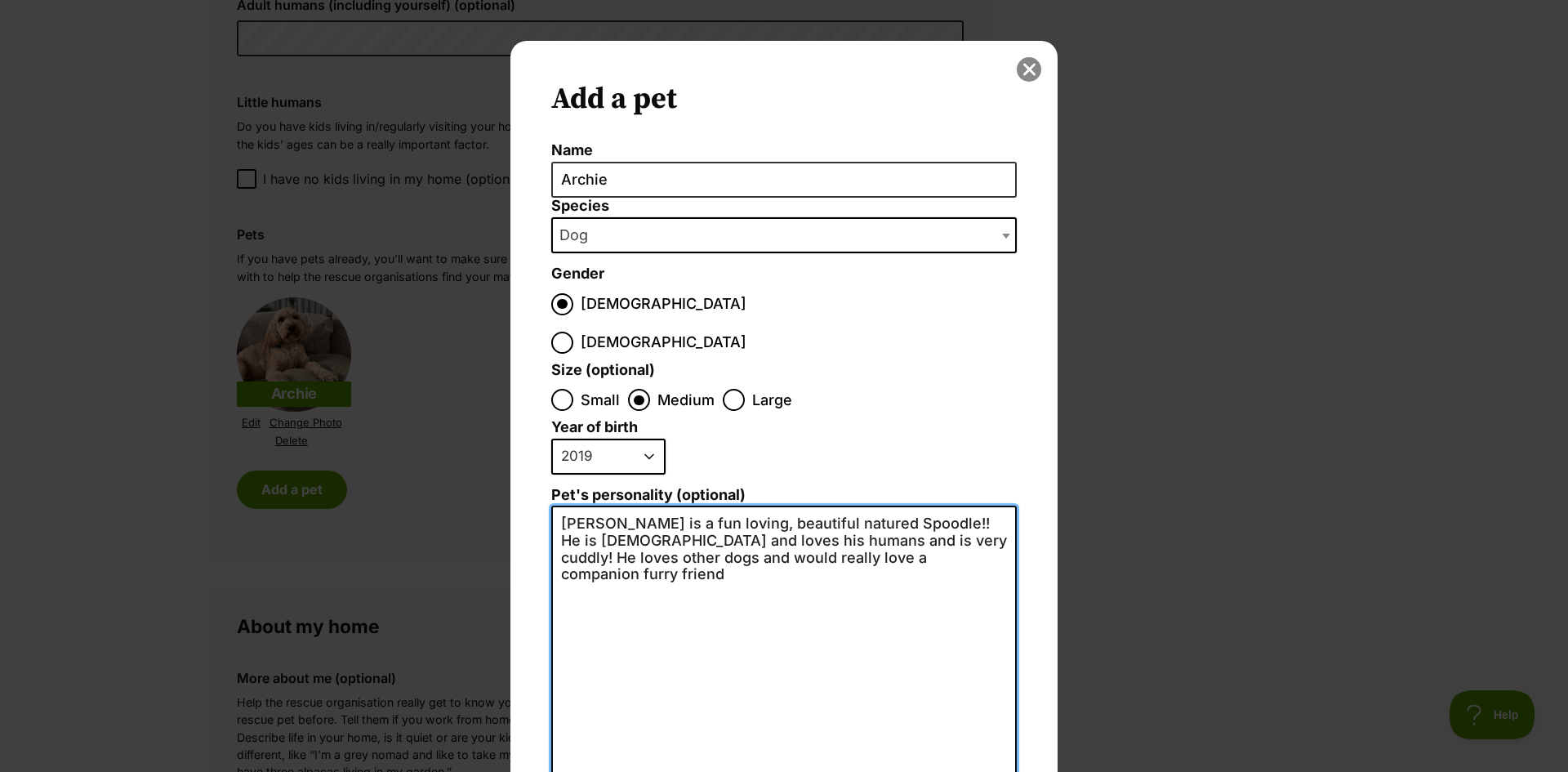
type textarea "[PERSON_NAME] is a fun loving, beautiful natured Spoodle!! He is [DEMOGRAPHIC_D…"
click at [1018, 71] on button "close" at bounding box center [1029, 69] width 25 height 25
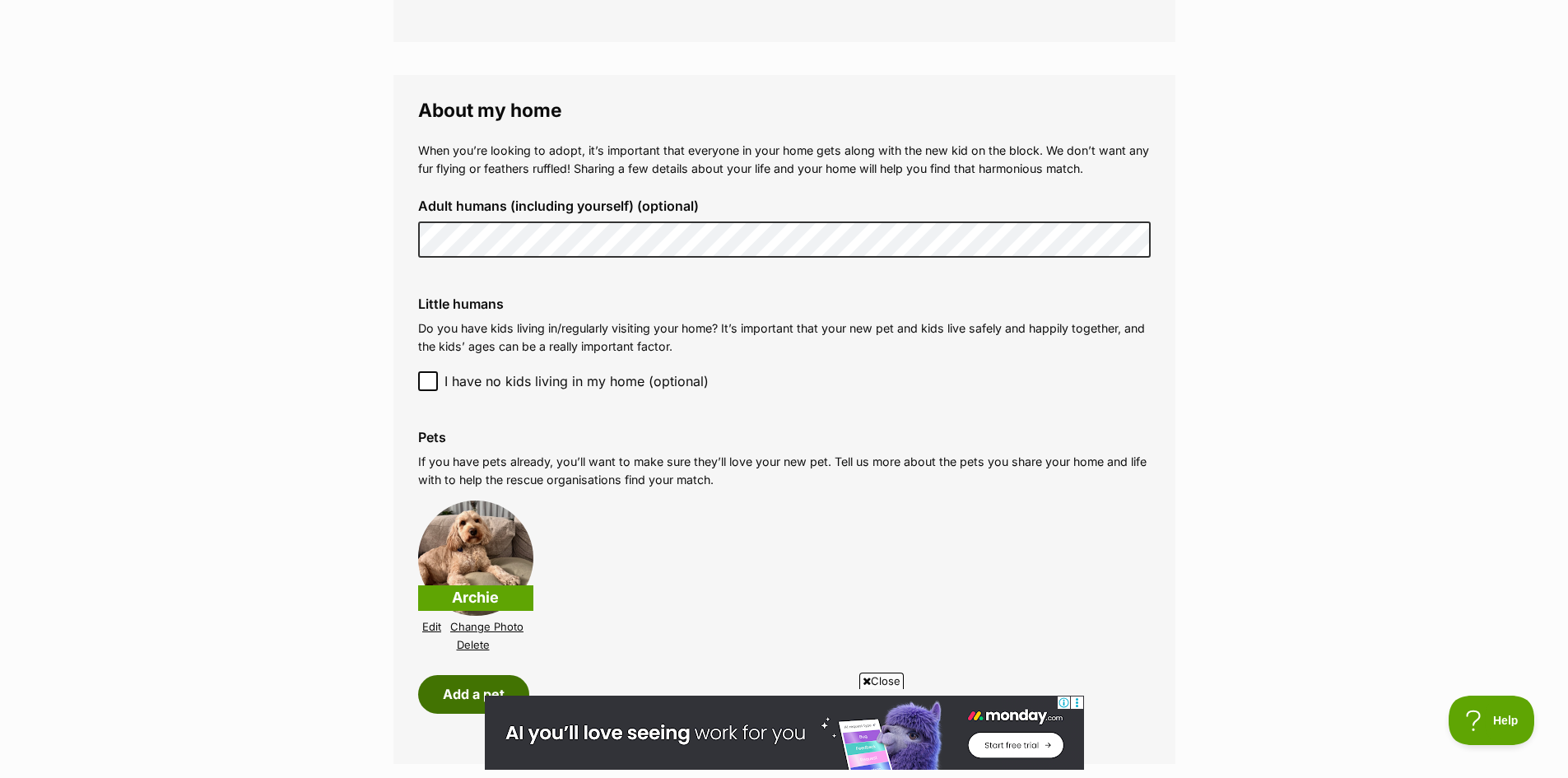
scroll to position [1239, 0]
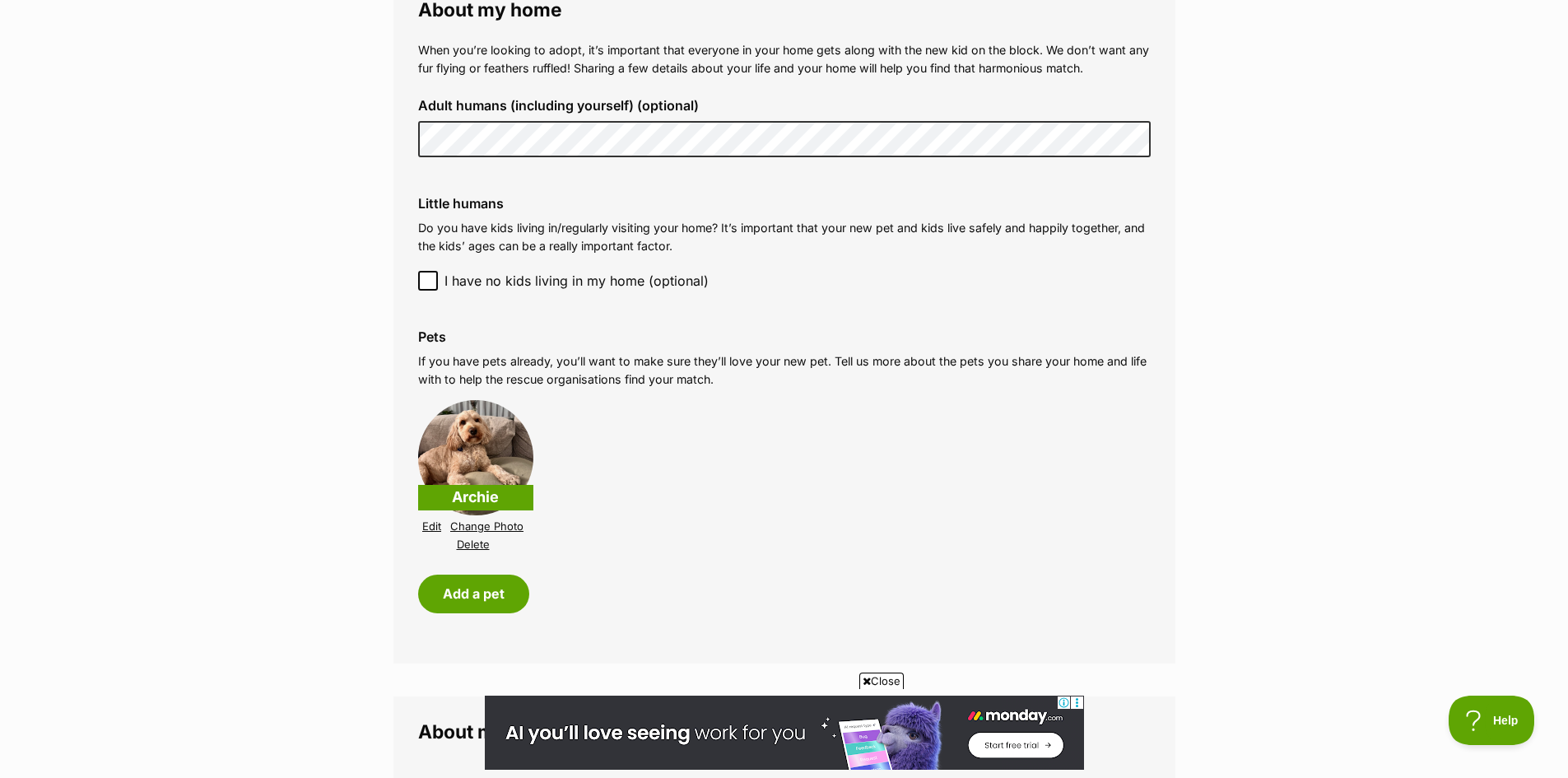
click at [468, 440] on img at bounding box center [475, 458] width 116 height 116
click at [438, 527] on link "Edit" at bounding box center [432, 527] width 19 height 12
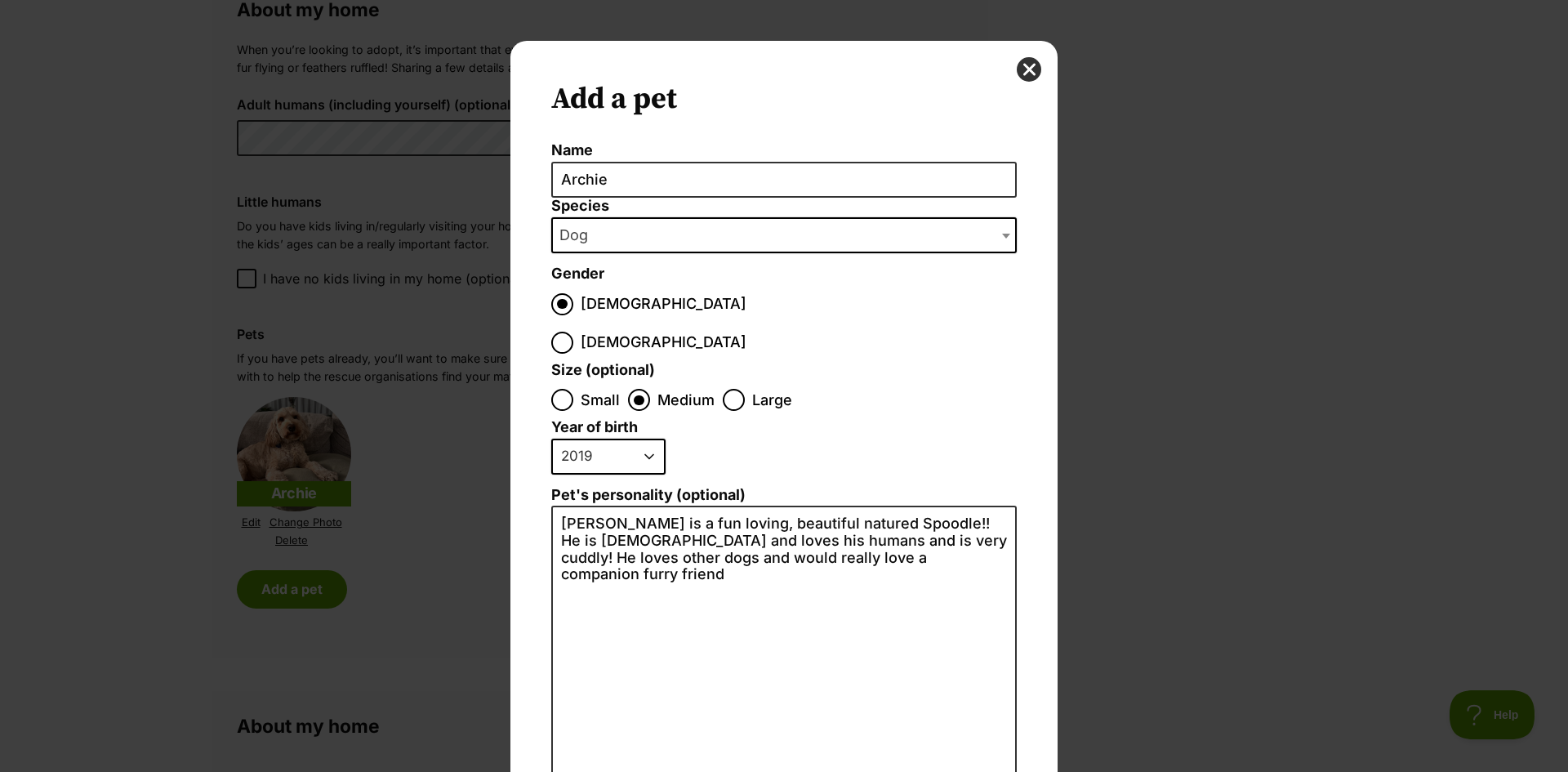
scroll to position [159, 0]
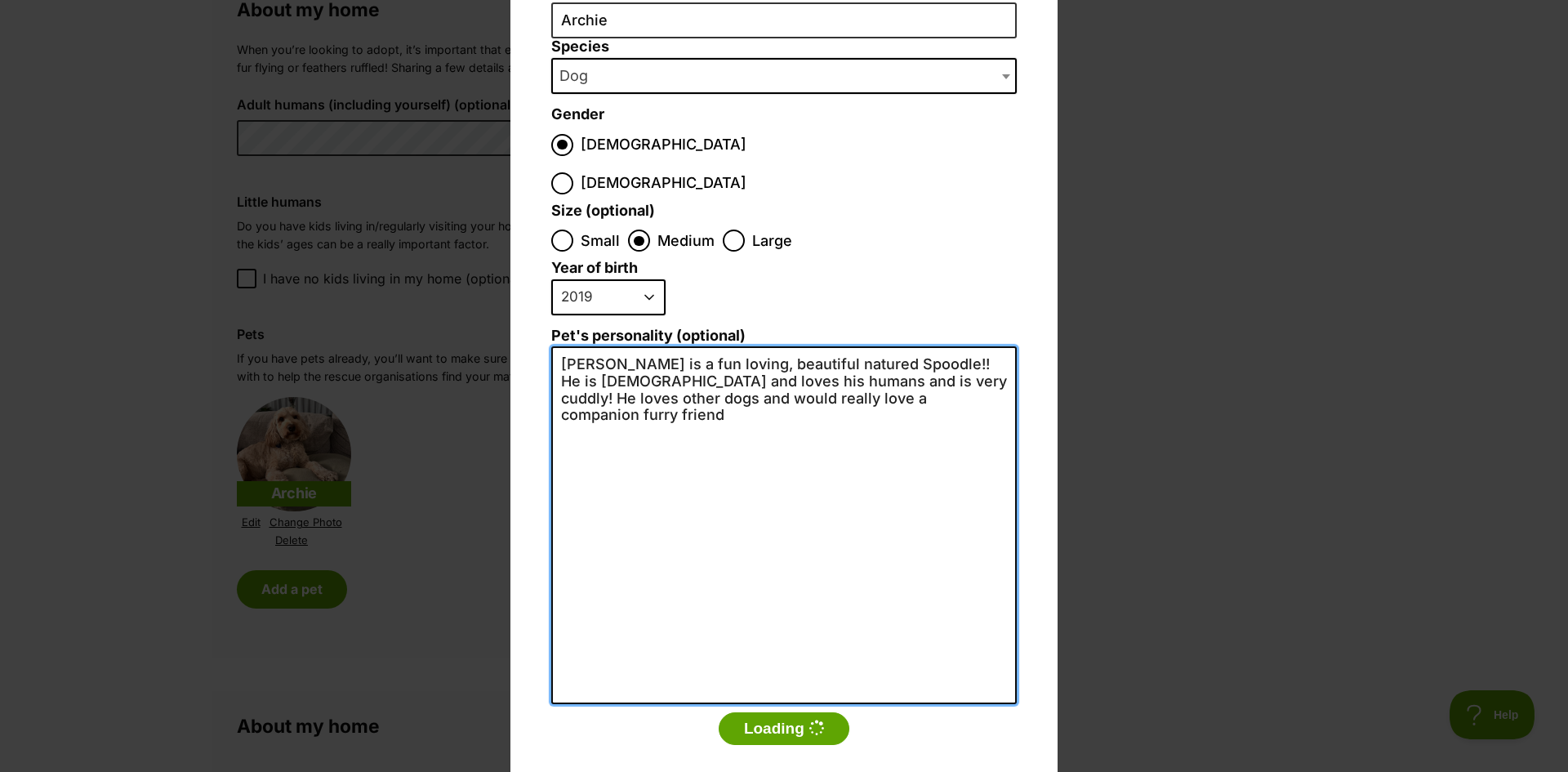
click at [930, 361] on textarea "[PERSON_NAME] is a fun loving, beautiful natured Spoodle!! He is [DEMOGRAPHIC_D…" at bounding box center [784, 526] width 466 height 358
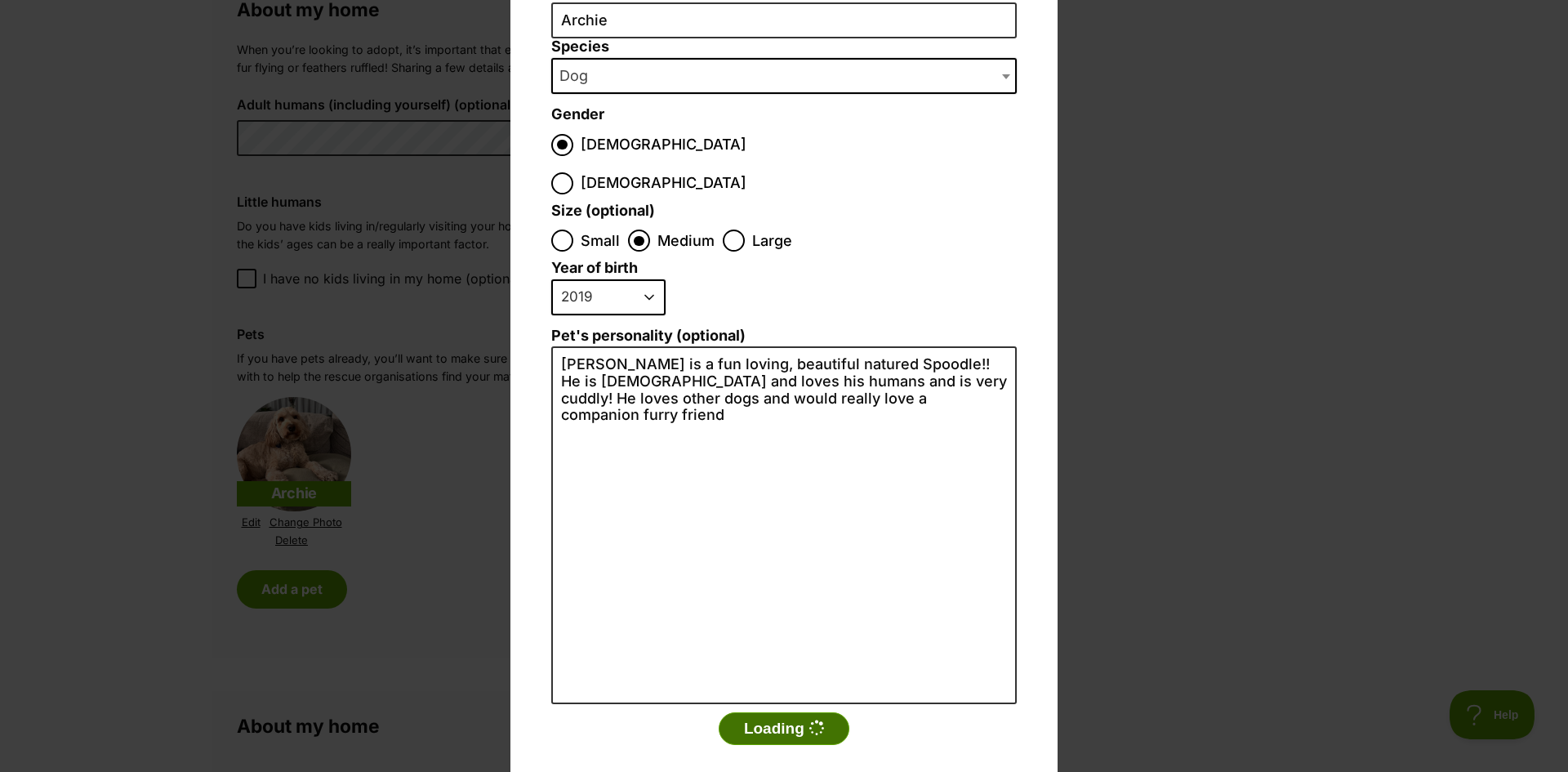
click at [784, 713] on button "Loading" at bounding box center [784, 728] width 131 height 33
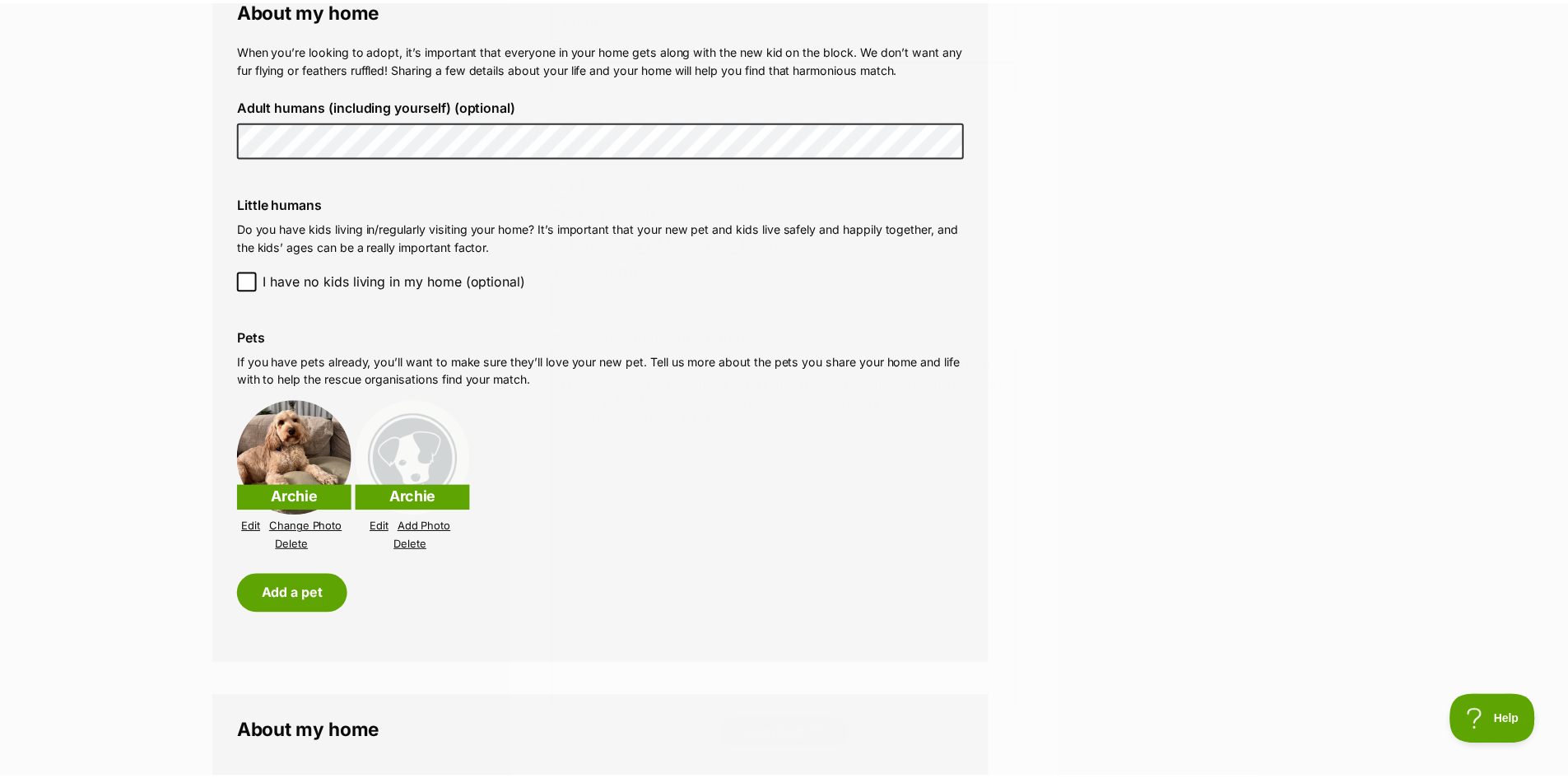
scroll to position [1239, 0]
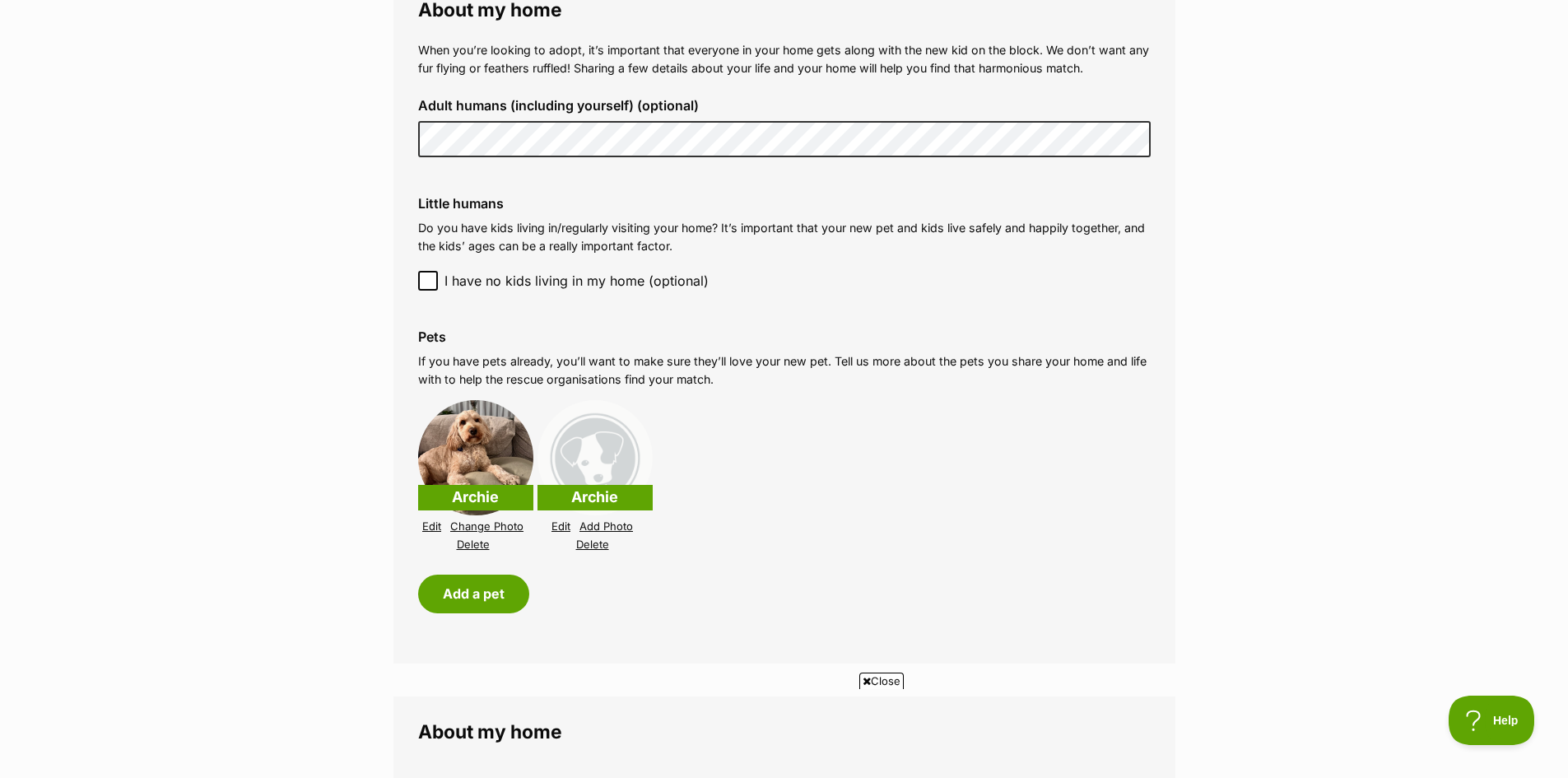
click at [590, 537] on div "[PERSON_NAME] Edit Add Photo Delete" at bounding box center [595, 477] width 116 height 154
click at [588, 543] on link "Delete" at bounding box center [592, 545] width 33 height 12
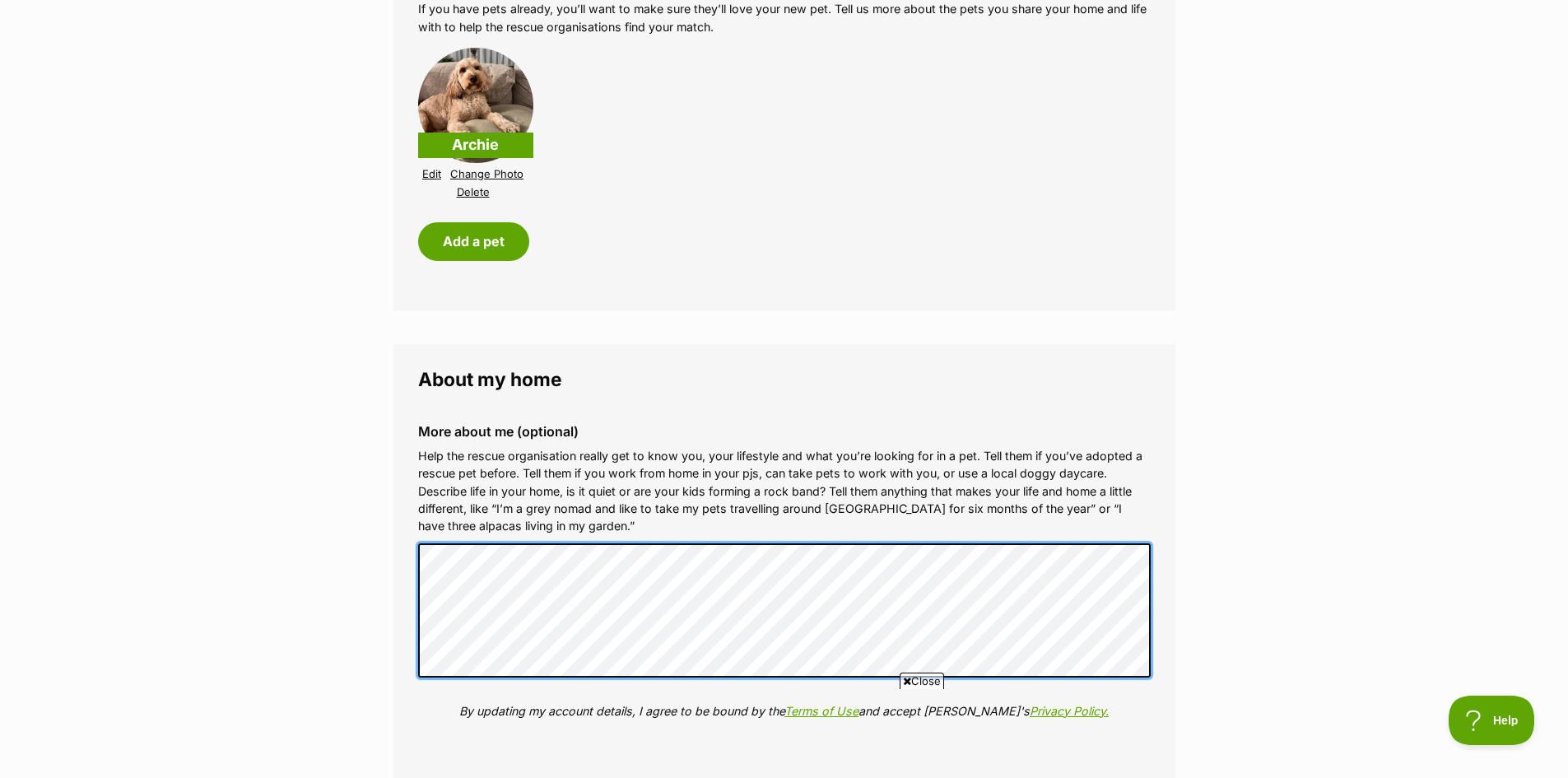
scroll to position [1990, 0]
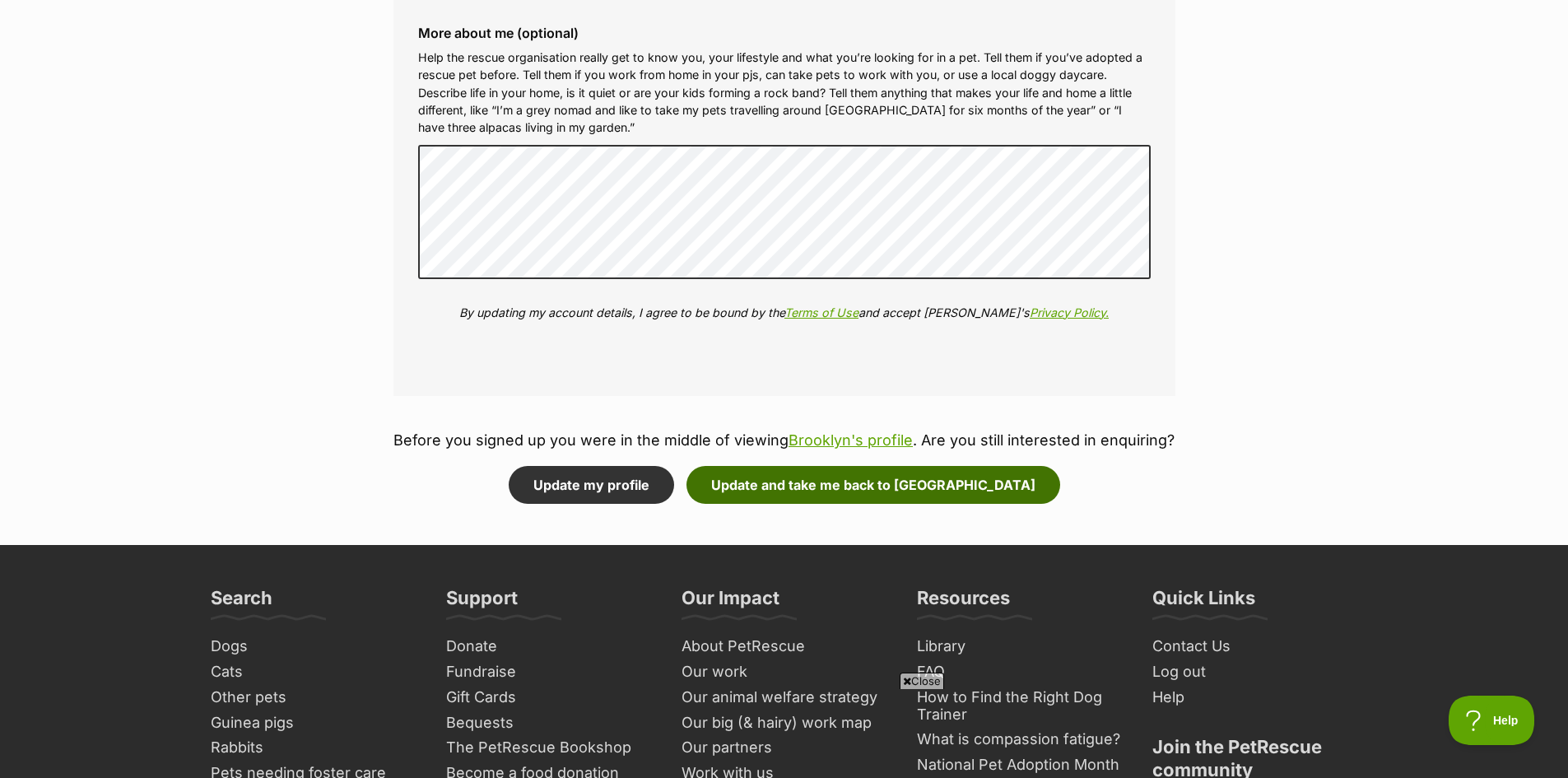
click at [875, 486] on button "Update and take me back to [GEOGRAPHIC_DATA]" at bounding box center [873, 485] width 374 height 38
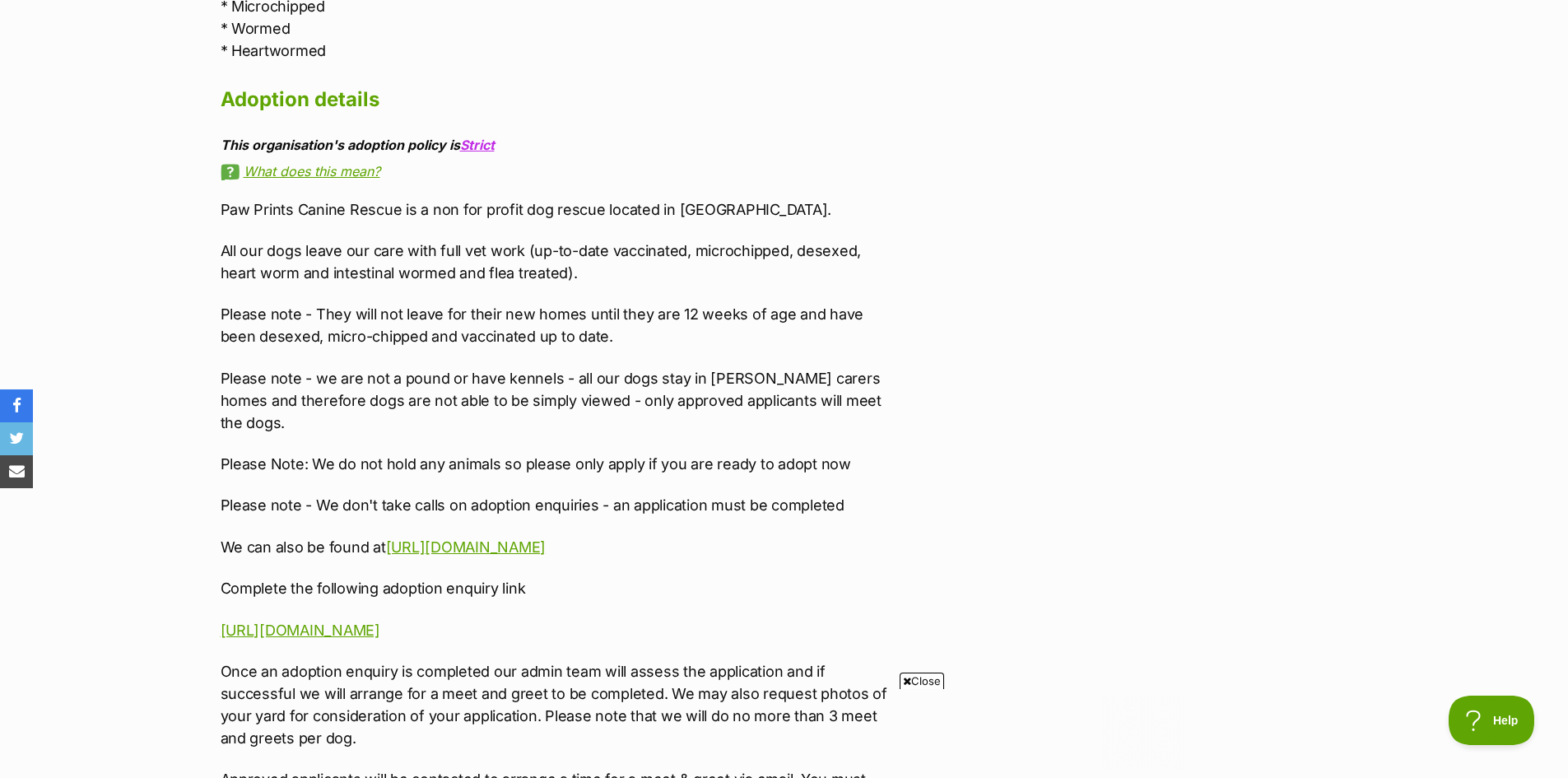
scroll to position [2783, 0]
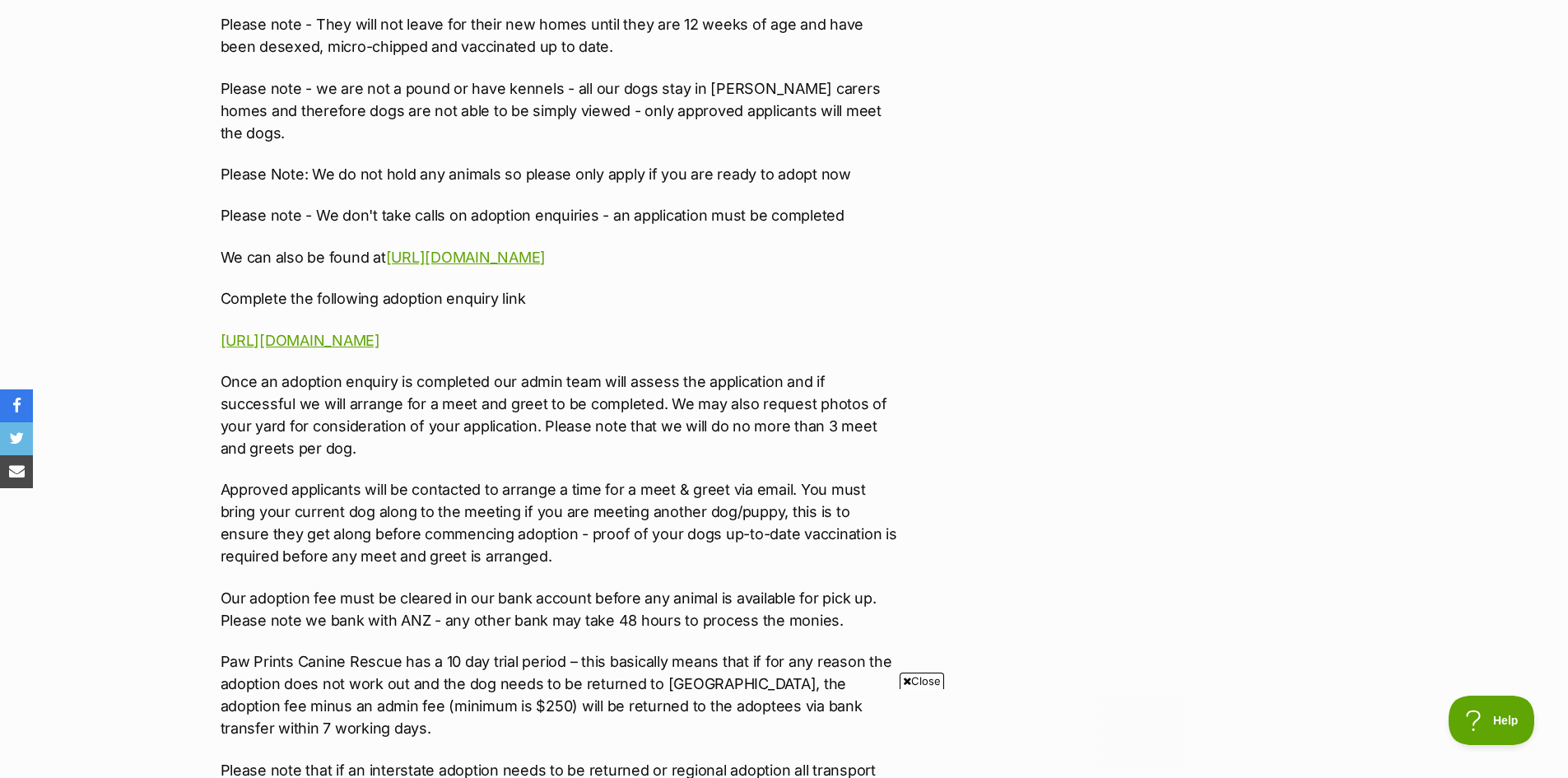
click at [421, 329] on p "https://goo.gl/forms/PqpkCcE89ikDR2Lw1" at bounding box center [560, 340] width 680 height 22
click at [380, 332] on link "https://goo.gl/forms/PqpkCcE89ikDR2Lw1" at bounding box center [300, 340] width 159 height 17
